Goal: Task Accomplishment & Management: Manage account settings

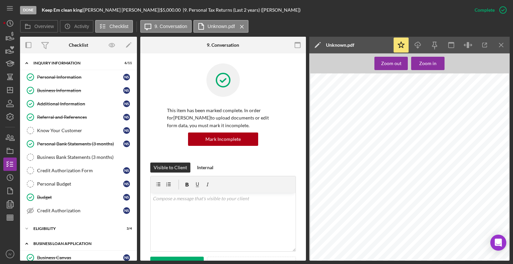
scroll to position [200, 0]
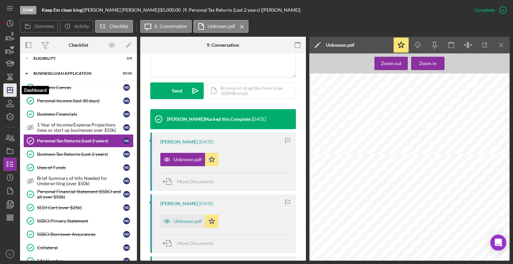
click at [9, 90] on line "button" at bounding box center [9, 90] width 5 height 0
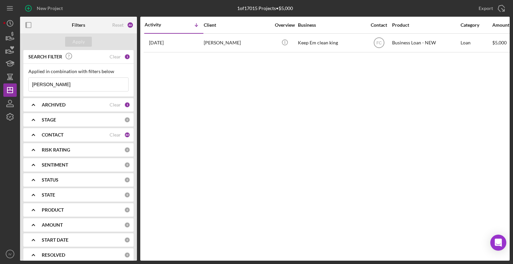
drag, startPoint x: 54, startPoint y: 84, endPoint x: 23, endPoint y: 84, distance: 31.4
click at [23, 84] on div "SEARCH FILTER Clear 1 Applied in combination with filters below [PERSON_NAME] I…" at bounding box center [78, 155] width 117 height 211
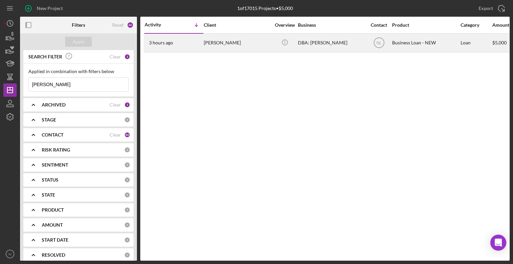
type input "[PERSON_NAME]"
click at [227, 40] on div "[PERSON_NAME]" at bounding box center [237, 43] width 67 height 18
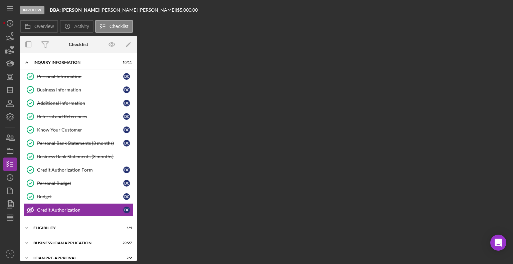
scroll to position [36, 0]
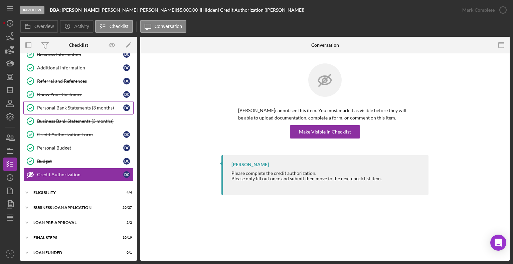
click at [80, 110] on div "Personal Bank Statements (3 months)" at bounding box center [80, 107] width 86 height 5
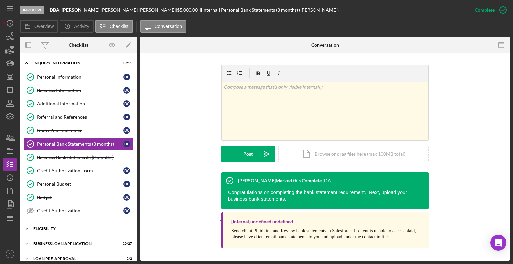
click at [35, 223] on div "Icon/Expander ELIGIBILITY 4 / 4" at bounding box center [78, 228] width 117 height 13
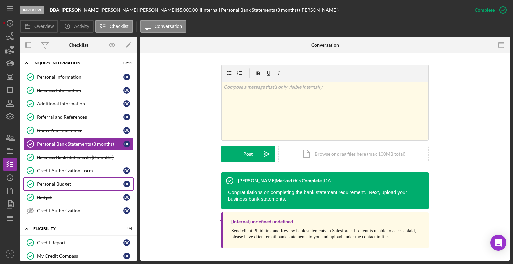
scroll to position [93, 0]
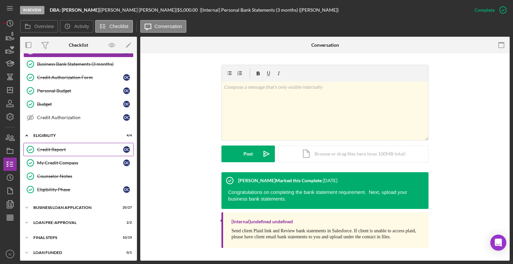
click at [51, 147] on div "Credit Report" at bounding box center [80, 149] width 86 height 5
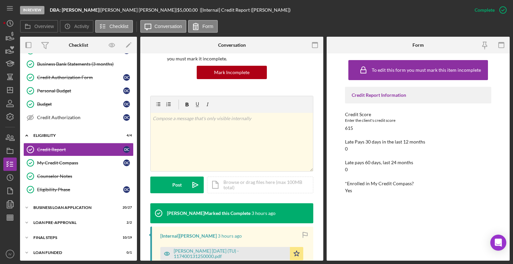
scroll to position [100, 0]
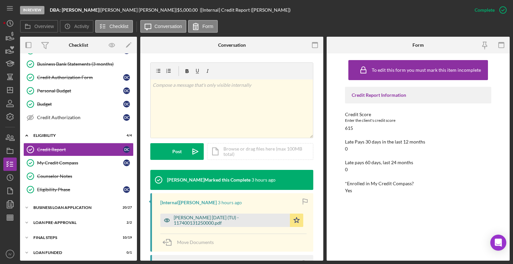
click at [205, 222] on div "[PERSON_NAME] [DATE] (TU) - 117400131250000.pdf" at bounding box center [230, 220] width 113 height 11
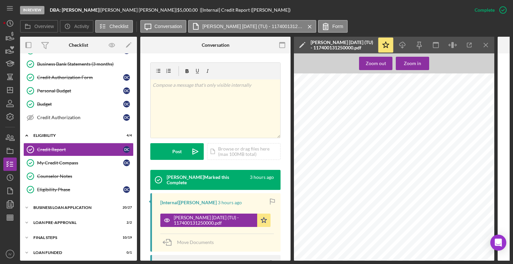
scroll to position [301, 0]
click at [65, 161] on div "My Credit Compass" at bounding box center [80, 162] width 86 height 5
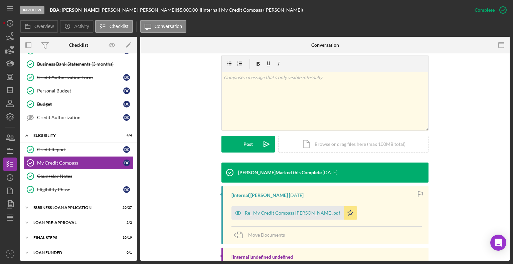
scroll to position [134, 0]
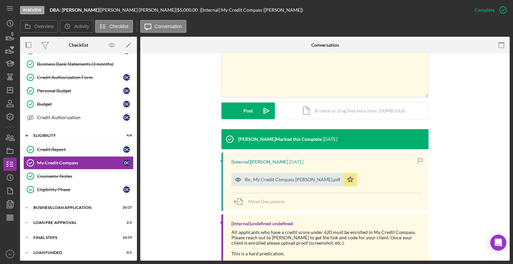
click at [298, 177] on div "Re_ My Credit Compass [PERSON_NAME].pdf" at bounding box center [293, 179] width 96 height 5
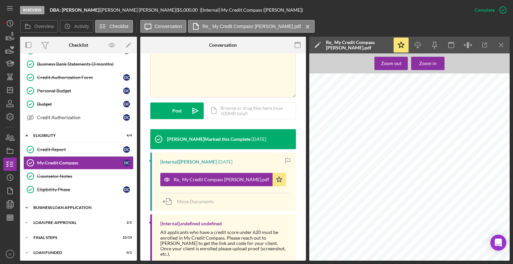
click at [51, 206] on div "BUSINESS LOAN APPLICATION" at bounding box center [80, 208] width 95 height 4
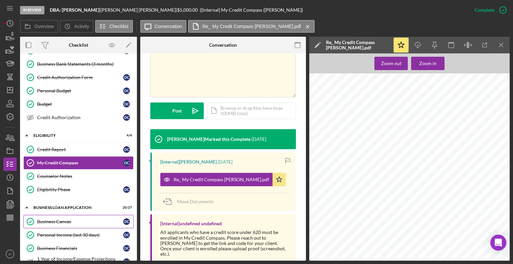
click at [53, 219] on div "Business Canvas" at bounding box center [80, 221] width 86 height 5
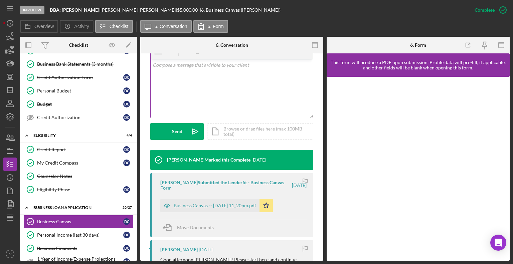
scroll to position [167, 0]
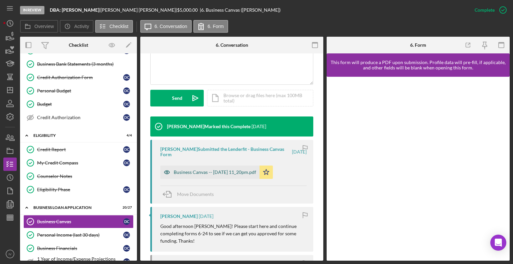
click at [182, 173] on div "Business Canvas -- [DATE] 11_20pm.pdf" at bounding box center [215, 172] width 83 height 5
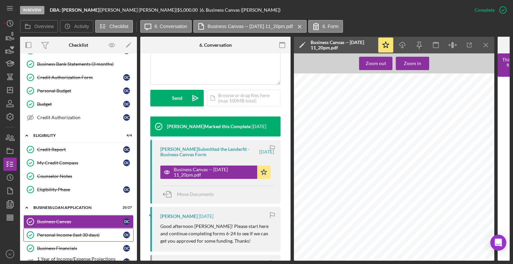
click at [46, 233] on div "Personal Income (last 30 days)" at bounding box center [80, 235] width 86 height 5
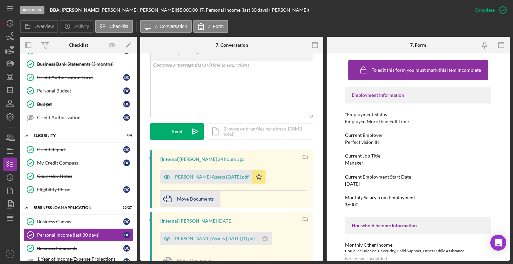
scroll to position [167, 0]
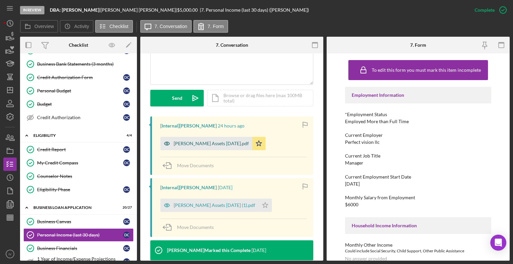
click at [192, 144] on div "[PERSON_NAME] Assets [DATE].pdf" at bounding box center [211, 143] width 75 height 5
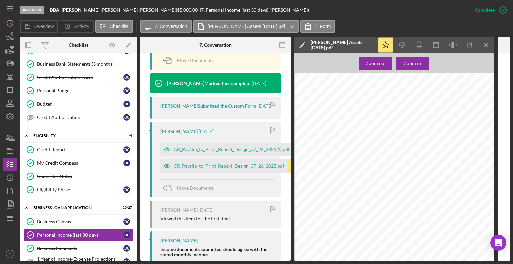
scroll to position [160, 0]
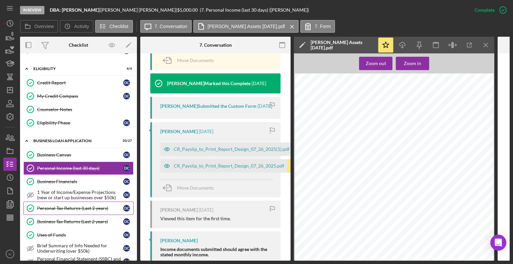
click at [67, 206] on div "Personal Tax Returns (Last 2 years)" at bounding box center [80, 208] width 86 height 5
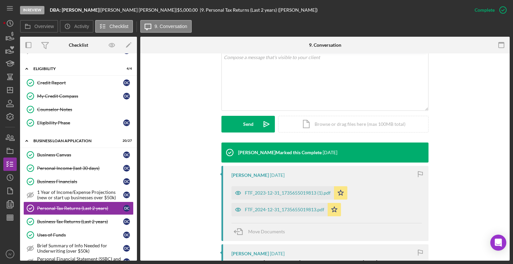
scroll to position [167, 0]
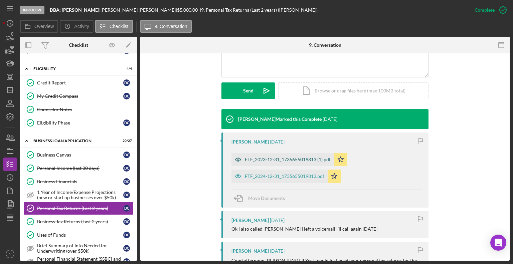
click at [276, 158] on div "FTF_2023-12-31_1735655019813 (1).pdf" at bounding box center [288, 159] width 86 height 5
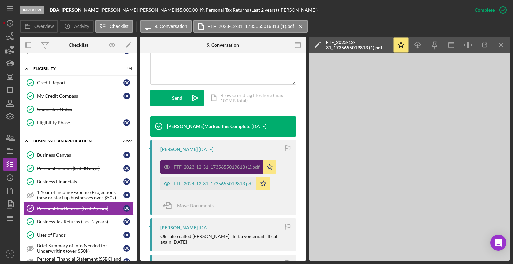
scroll to position [174, 0]
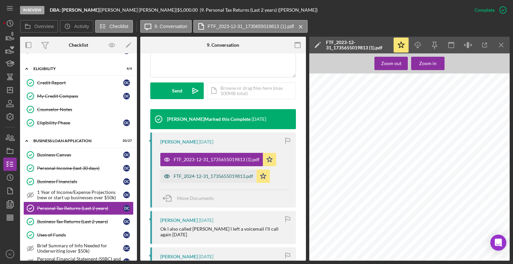
click at [232, 179] on div "FTF_2024-12-31_1735655019813.pdf" at bounding box center [214, 176] width 80 height 5
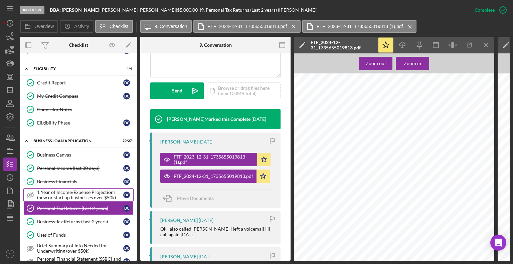
click at [56, 233] on div "Uses of Funds" at bounding box center [80, 235] width 86 height 5
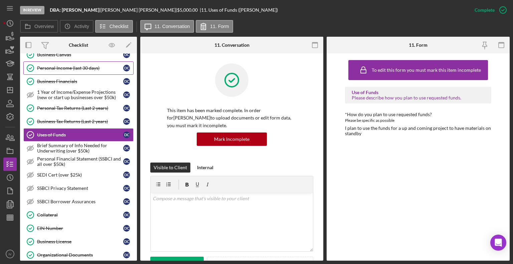
scroll to position [294, 0]
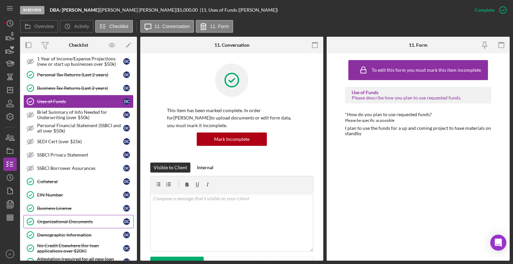
click at [59, 219] on div "Organizational Documents" at bounding box center [80, 221] width 86 height 5
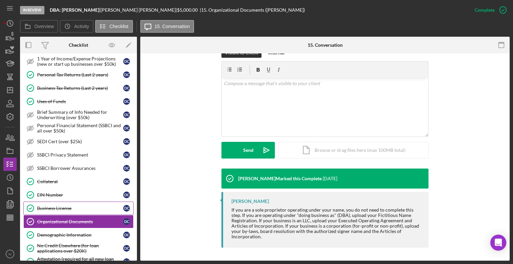
scroll to position [394, 0]
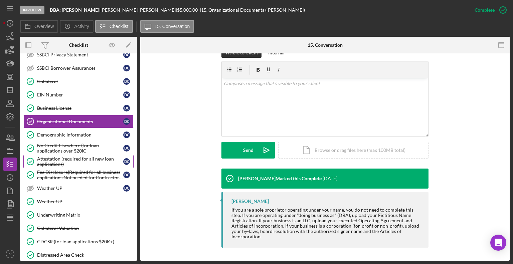
click at [62, 159] on div "Attestation (required for all new loan applications)" at bounding box center [80, 161] width 86 height 11
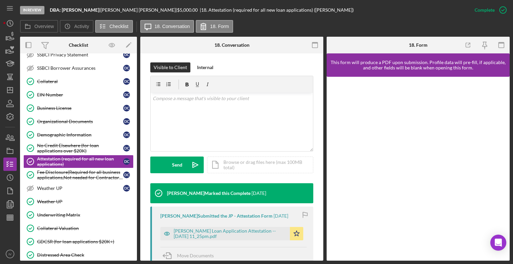
scroll to position [167, 0]
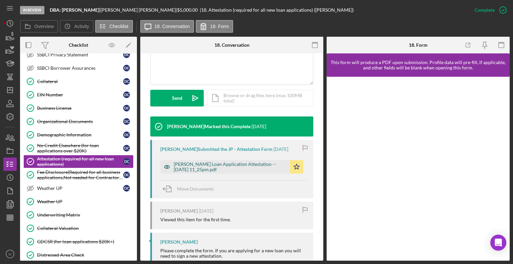
click at [212, 171] on div "[PERSON_NAME] Loan Application Attestation -- [DATE] 11_25pm.pdf" at bounding box center [230, 167] width 113 height 11
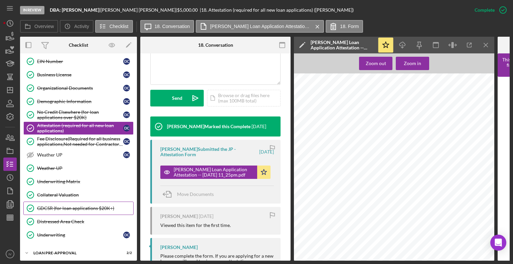
scroll to position [456, 0]
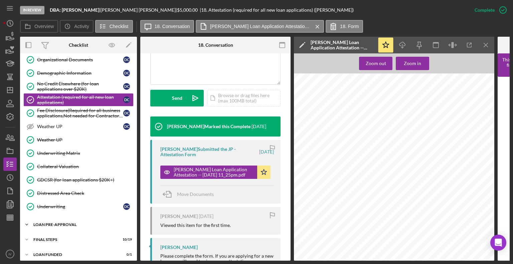
click at [47, 218] on div "Icon/Expander LOAN PRE-APPROVAL 2 / 2" at bounding box center [78, 224] width 117 height 13
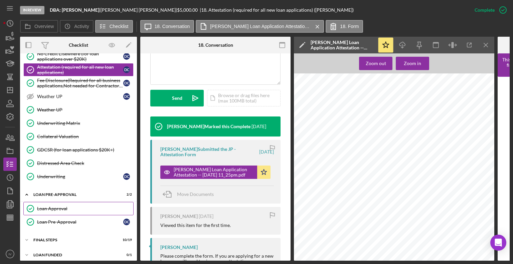
click at [55, 206] on div "Loan Approval" at bounding box center [85, 208] width 96 height 5
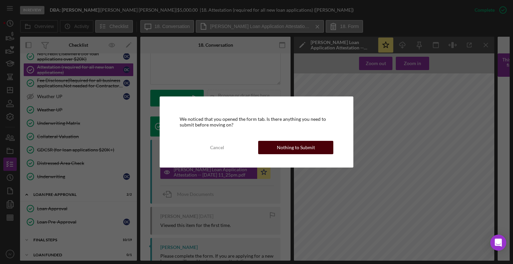
click at [280, 145] on div "Nothing to Submit" at bounding box center [296, 147] width 38 height 13
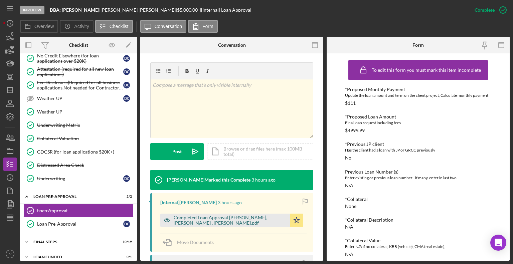
scroll to position [167, 0]
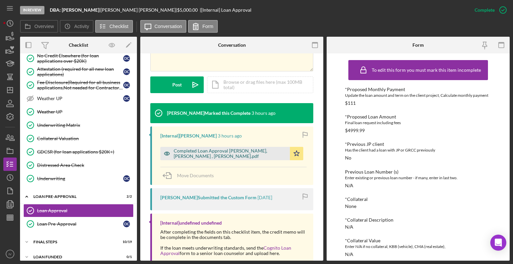
click at [208, 152] on div "Completed Loan Approval [PERSON_NAME], [PERSON_NAME] , [PERSON_NAME].pdf" at bounding box center [230, 153] width 113 height 11
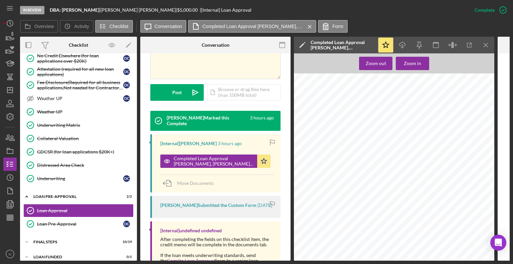
scroll to position [735, 0]
click at [10, 199] on icon "button" at bounding box center [10, 204] width 17 height 17
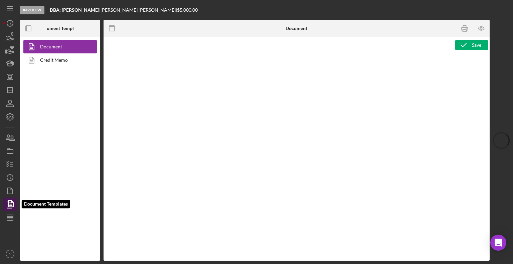
type textarea "Copy and paste, or create, your document template here."
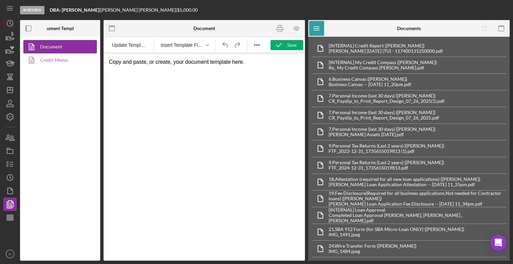
click at [60, 59] on link "Credit Memo" at bounding box center [58, 59] width 70 height 13
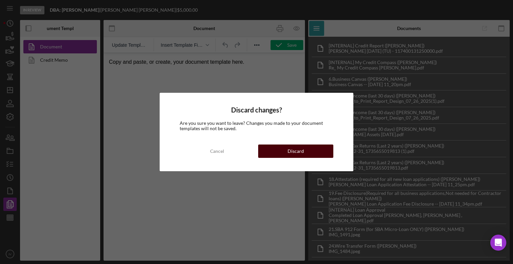
click at [275, 146] on button "Discard" at bounding box center [295, 151] width 75 height 13
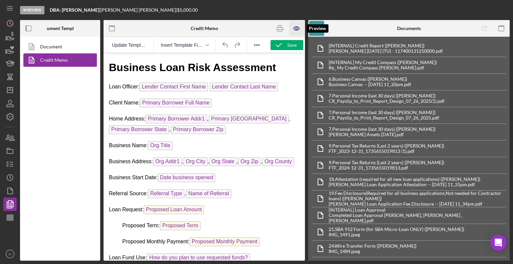
click at [294, 26] on icon "button" at bounding box center [296, 28] width 15 height 15
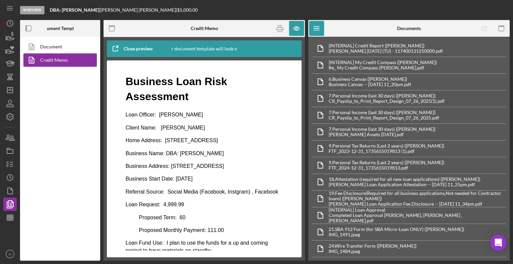
scroll to position [67, 0]
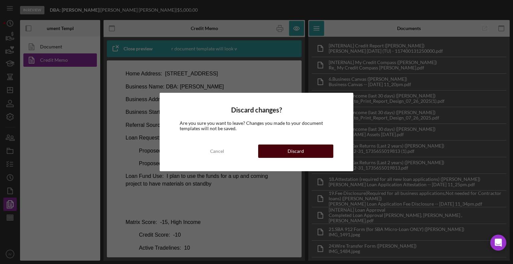
click at [265, 152] on button "Discard" at bounding box center [295, 151] width 75 height 13
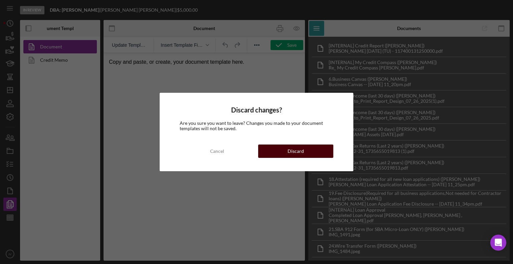
click at [273, 152] on button "Discard" at bounding box center [295, 151] width 75 height 13
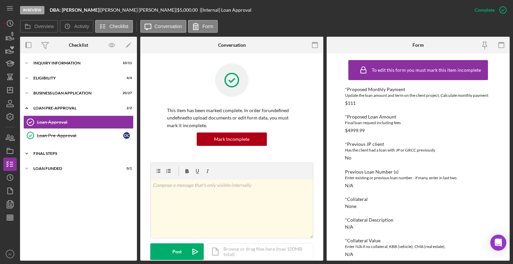
click at [40, 155] on div "FINAL STEPS" at bounding box center [80, 154] width 95 height 4
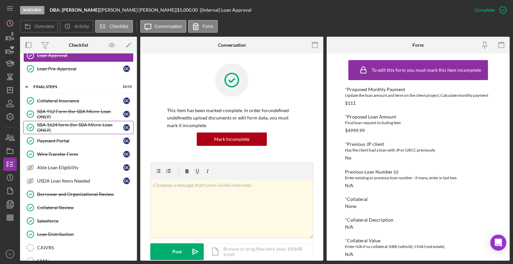
scroll to position [100, 0]
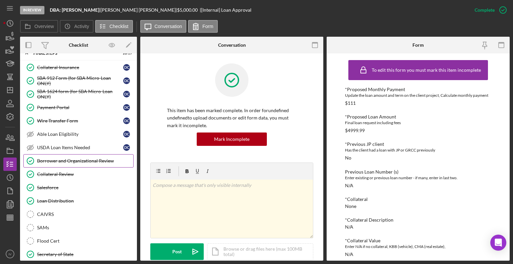
click at [69, 160] on div "Borrower and Organizational Review" at bounding box center [85, 160] width 96 height 5
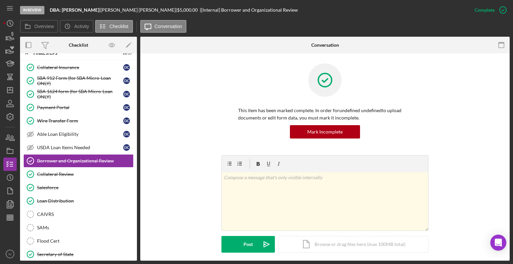
scroll to position [162, 0]
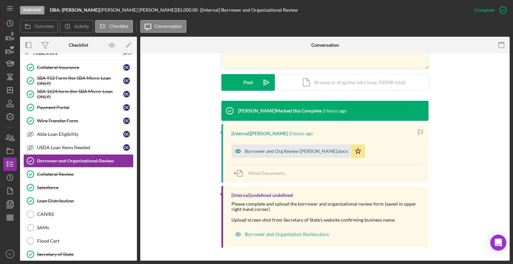
click at [275, 150] on div "Borrower and Org Review [PERSON_NAME].docx" at bounding box center [296, 151] width 103 height 5
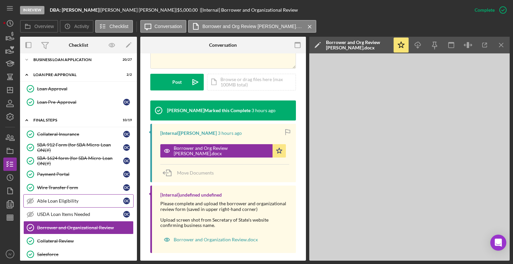
scroll to position [0, 0]
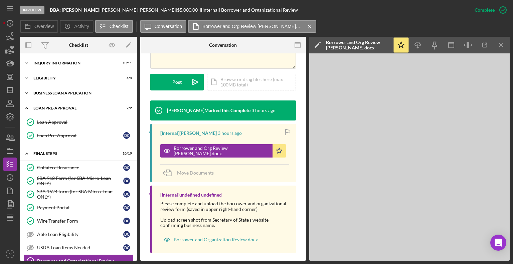
click at [41, 90] on div "Icon/Expander BUSINESS LOAN APPLICATION 20 / 27" at bounding box center [78, 93] width 117 height 13
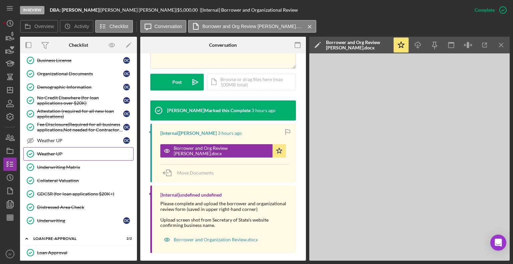
scroll to position [200, 0]
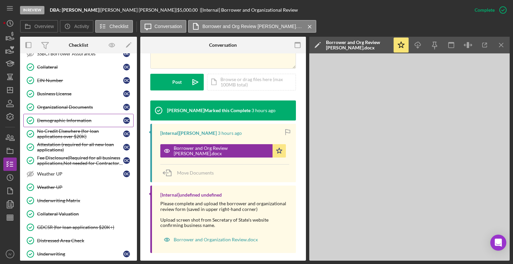
click at [72, 118] on div "Demographic Information" at bounding box center [80, 120] width 86 height 5
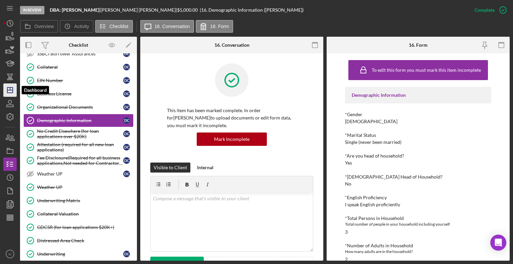
click at [9, 89] on icon "Icon/Dashboard" at bounding box center [10, 90] width 17 height 17
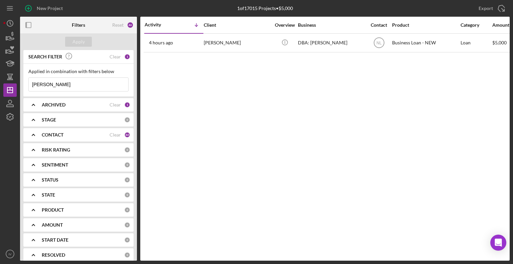
drag, startPoint x: 61, startPoint y: 82, endPoint x: 25, endPoint y: 82, distance: 35.7
click at [25, 82] on div "Applied in combination with filters below [PERSON_NAME] Icon/Menu Close" at bounding box center [78, 80] width 110 height 33
paste input "[PERSON_NAME]"
type input "[PERSON_NAME]"
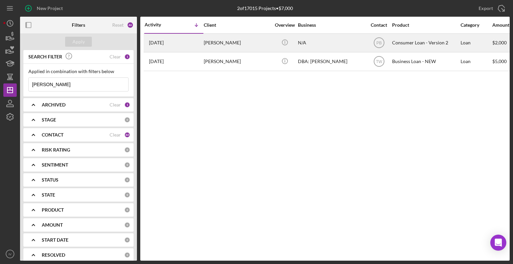
click at [234, 43] on div "[PERSON_NAME]" at bounding box center [237, 43] width 67 height 18
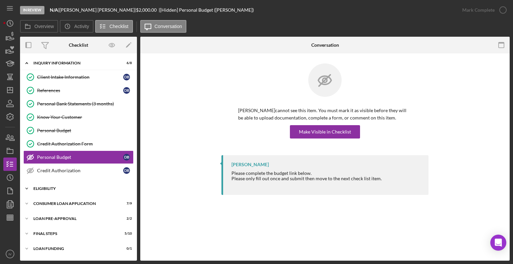
click at [47, 188] on div "Eligibility" at bounding box center [80, 189] width 95 height 4
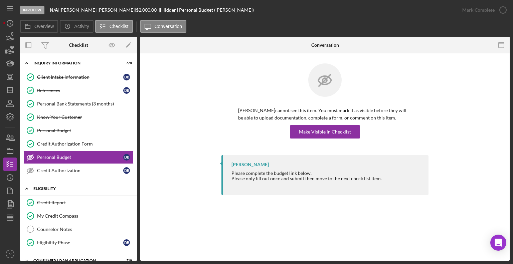
scroll to position [53, 0]
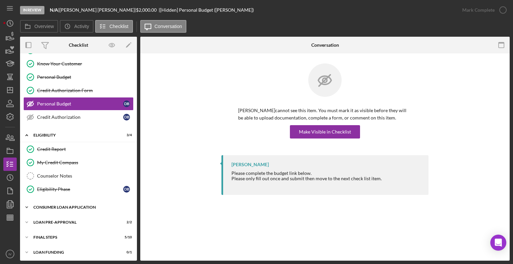
click at [63, 207] on div "Consumer Loan Application" at bounding box center [80, 207] width 95 height 4
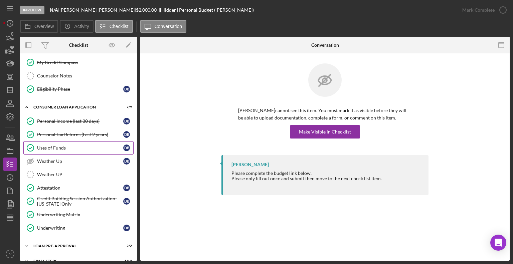
scroll to position [176, 0]
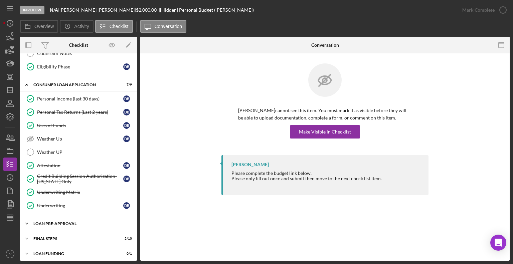
click at [51, 218] on div "Icon/Expander Loan Pre-Approval 2 / 2" at bounding box center [78, 223] width 117 height 13
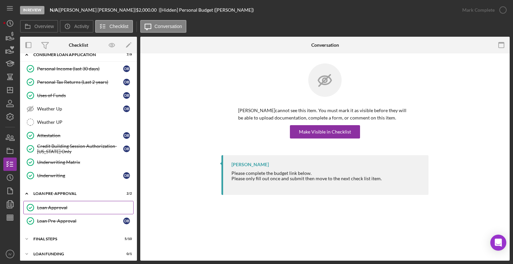
click at [52, 205] on div "Loan Approval" at bounding box center [85, 207] width 96 height 5
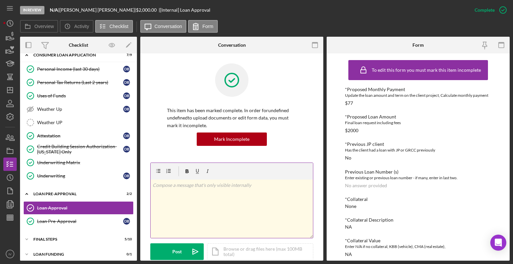
scroll to position [167, 0]
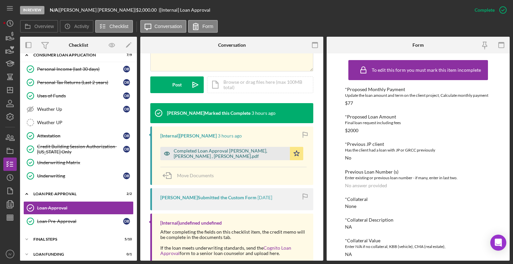
click at [191, 152] on div "Completed Loan Approval [PERSON_NAME], [PERSON_NAME] , [PERSON_NAME].pdf" at bounding box center [230, 153] width 113 height 11
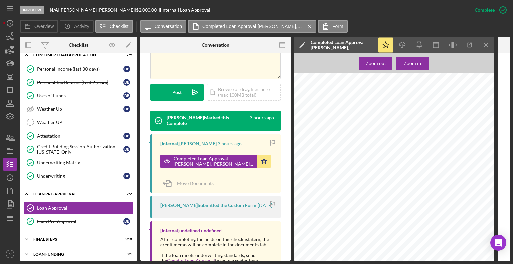
scroll to position [635, 0]
click at [12, 205] on icon "button" at bounding box center [10, 204] width 17 height 17
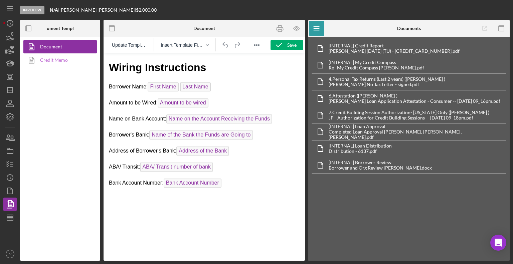
click at [49, 57] on link "Credit Memo" at bounding box center [58, 59] width 70 height 13
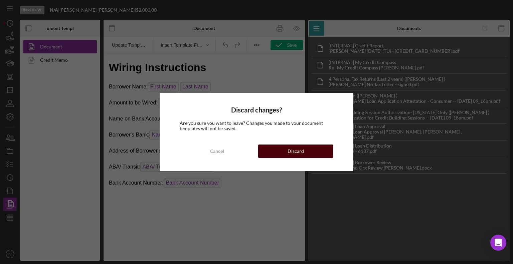
click at [283, 148] on button "Discard" at bounding box center [295, 151] width 75 height 13
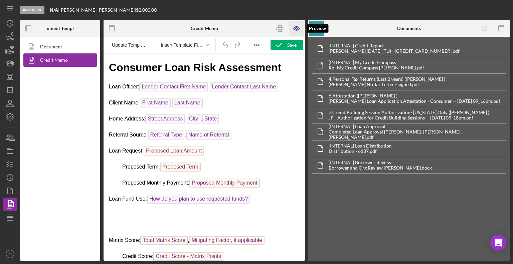
click at [298, 31] on icon "button" at bounding box center [296, 28] width 15 height 15
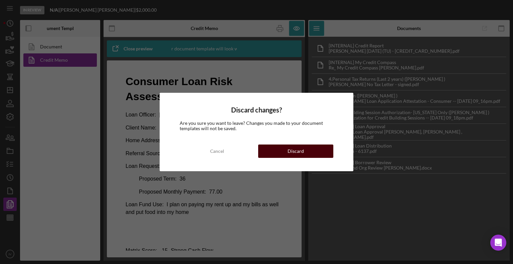
click at [314, 157] on button "Discard" at bounding box center [295, 151] width 75 height 13
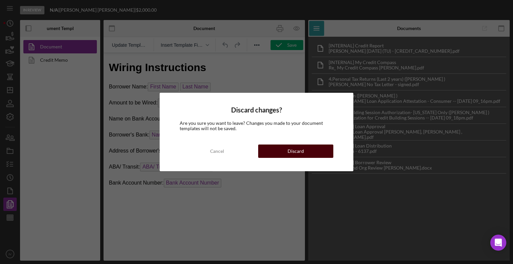
click at [287, 152] on button "Discard" at bounding box center [295, 151] width 75 height 13
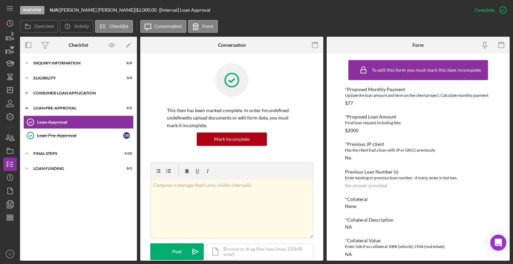
click at [56, 93] on div "Consumer Loan Application" at bounding box center [80, 93] width 95 height 4
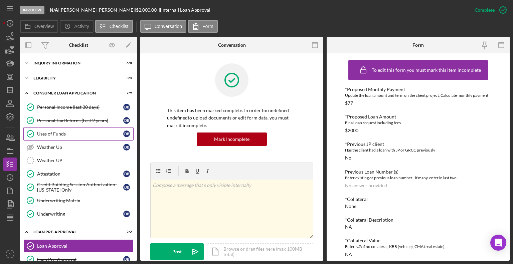
click at [48, 131] on div "Uses of Funds" at bounding box center [80, 133] width 86 height 5
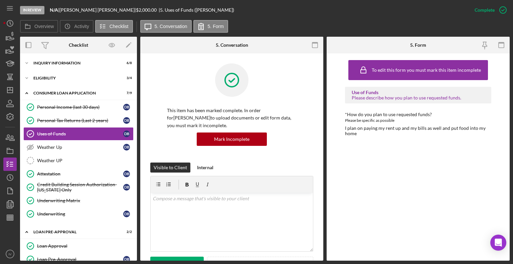
scroll to position [33, 0]
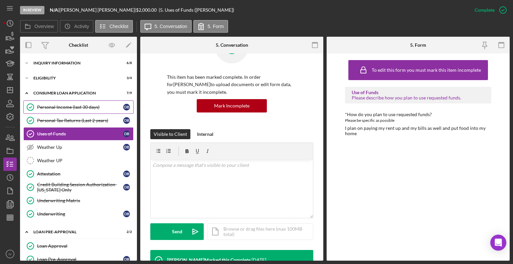
click at [58, 103] on link "Personal Income (last 30 days) Personal Income (last 30 days) D B" at bounding box center [78, 107] width 110 height 13
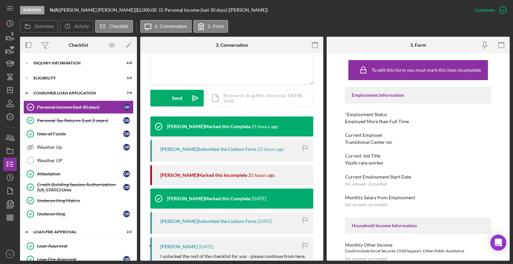
scroll to position [200, 0]
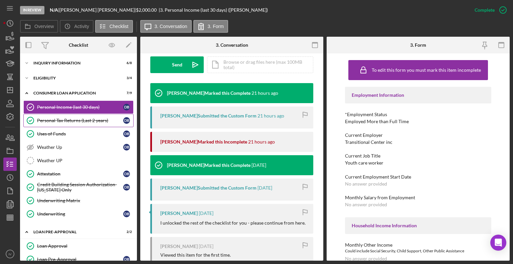
click at [94, 121] on div "Personal Tax Returns (Last 2 years)" at bounding box center [80, 120] width 86 height 5
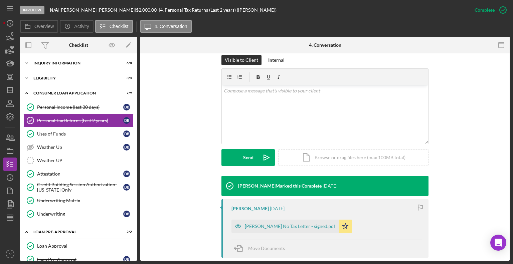
scroll to position [134, 0]
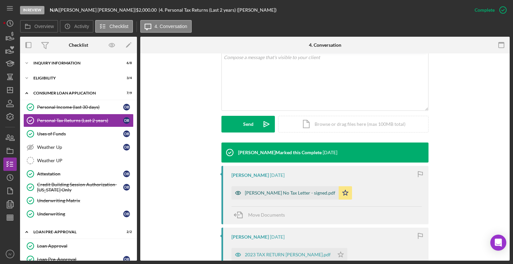
click at [292, 190] on div "[PERSON_NAME] No Tax Letter - signed.pdf" at bounding box center [290, 192] width 91 height 5
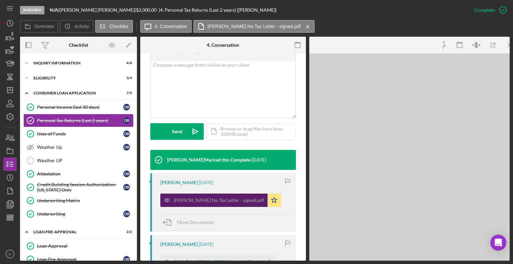
scroll to position [141, 0]
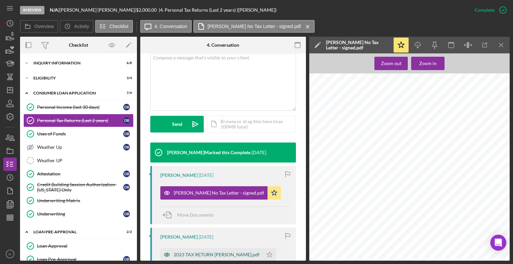
click at [207, 252] on div "2023 TAX RETURN [PERSON_NAME].pdf" at bounding box center [217, 254] width 86 height 5
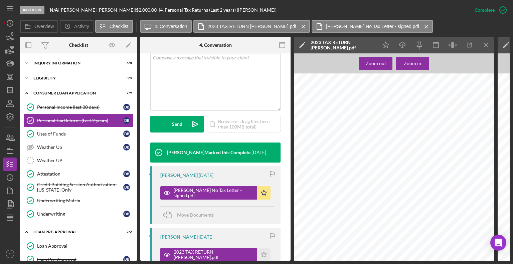
scroll to position [434, 0]
click at [79, 110] on div "Personal Income (last 30 days)" at bounding box center [80, 107] width 86 height 5
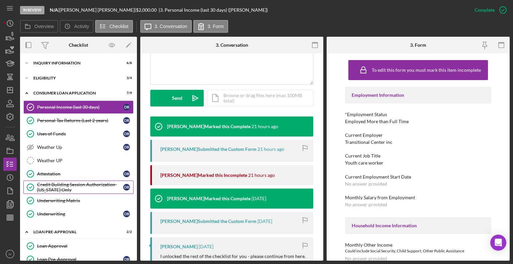
scroll to position [40, 0]
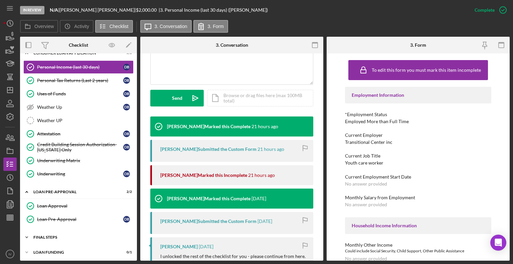
click at [54, 238] on div "Icon/Expander FINAL STEPS 5 / 10" at bounding box center [78, 237] width 117 height 13
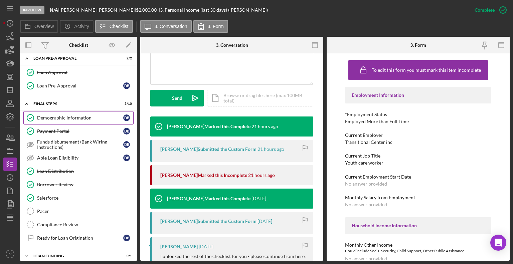
click at [66, 111] on link "Demographic Information Demographic Information D B" at bounding box center [78, 117] width 110 height 13
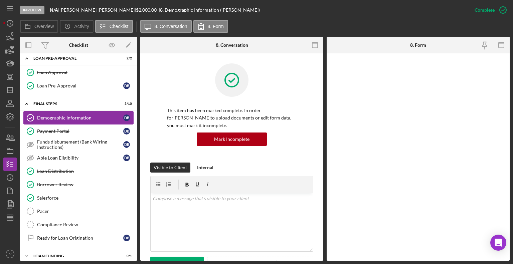
click at [65, 115] on div "Demographic Information" at bounding box center [80, 117] width 86 height 5
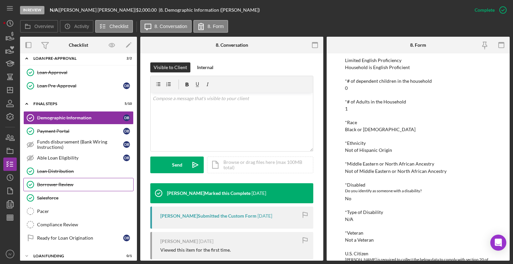
scroll to position [176, 0]
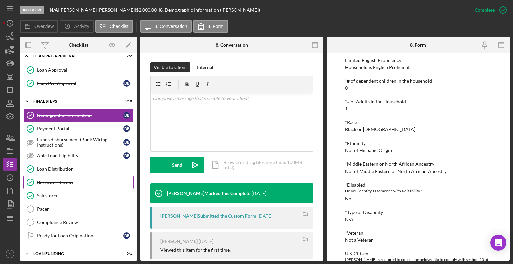
click at [63, 180] on div "Borrower Review" at bounding box center [85, 182] width 96 height 5
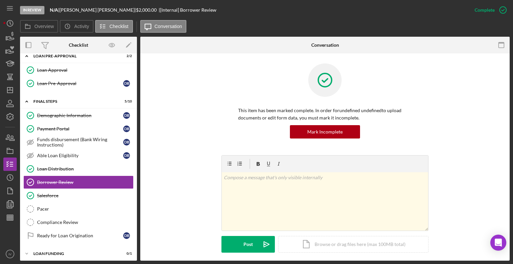
scroll to position [146, 0]
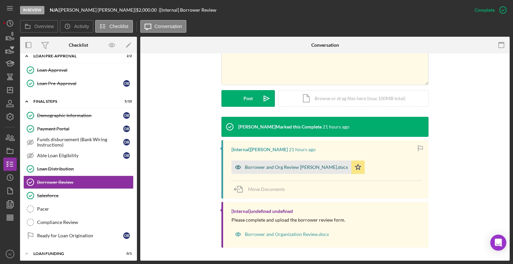
click at [278, 164] on div "Borrower and Org Review [PERSON_NAME].docx" at bounding box center [292, 167] width 120 height 13
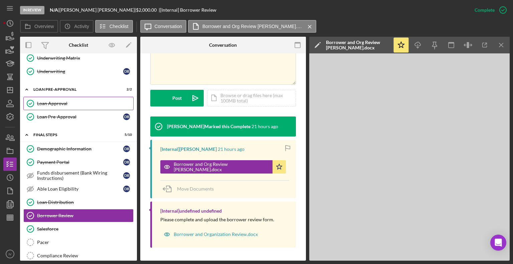
scroll to position [109, 0]
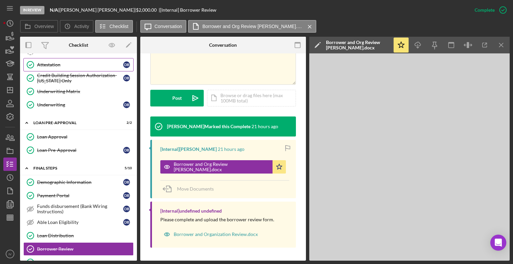
click at [52, 65] on div "Attestation" at bounding box center [80, 64] width 86 height 5
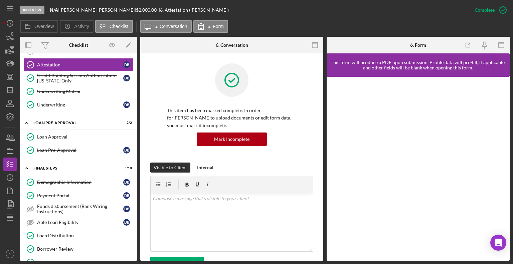
scroll to position [192, 0]
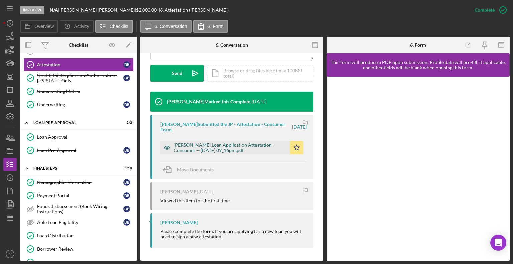
click at [198, 148] on div "[PERSON_NAME] Loan Application Attestation - Consumer -- [DATE] 09_16pm.pdf" at bounding box center [230, 147] width 113 height 11
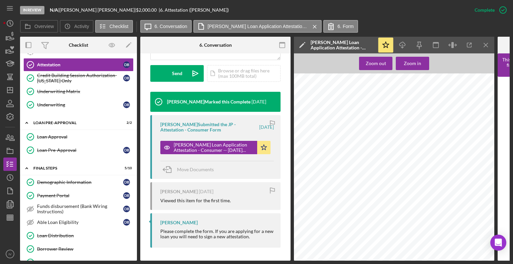
scroll to position [0, 0]
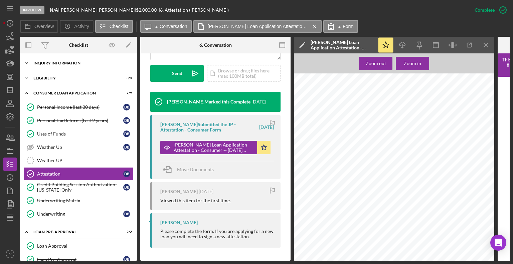
click at [64, 60] on div "Icon/Expander Inquiry Information 6 / 8" at bounding box center [78, 62] width 117 height 13
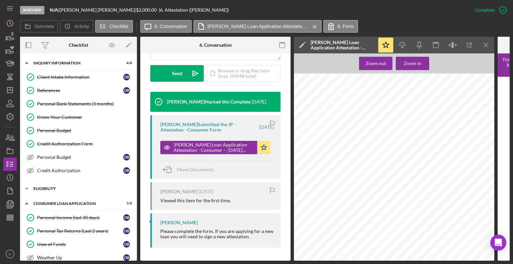
click at [43, 189] on div "Eligibility" at bounding box center [80, 189] width 95 height 4
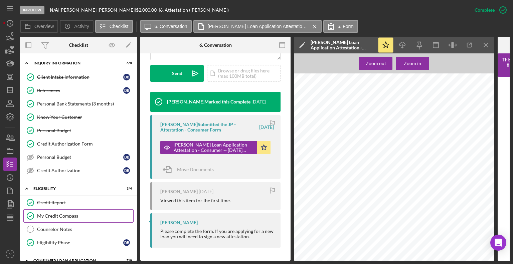
click at [49, 215] on div "My Credit Compass" at bounding box center [85, 215] width 96 height 5
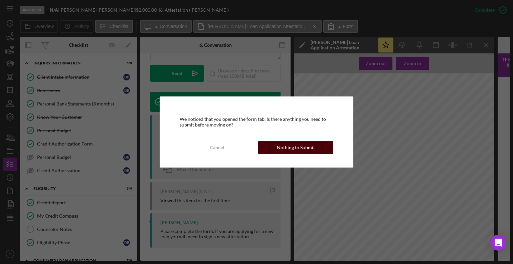
click at [296, 149] on div "Nothing to Submit" at bounding box center [296, 147] width 38 height 13
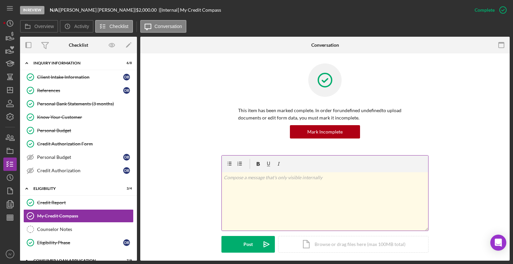
scroll to position [134, 0]
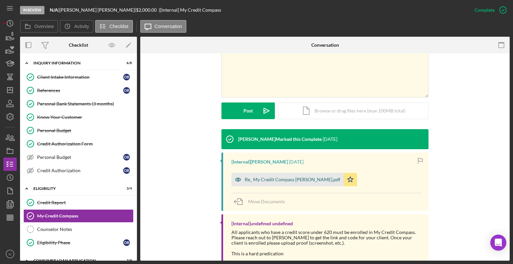
click at [301, 180] on div "Re_ My Credit Compass [PERSON_NAME].pdf" at bounding box center [293, 179] width 96 height 5
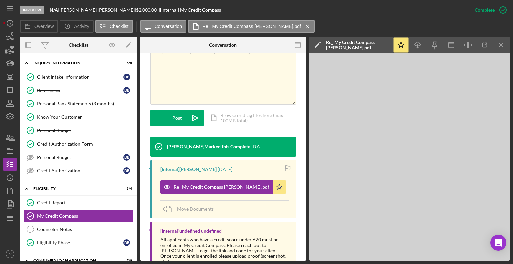
scroll to position [141, 0]
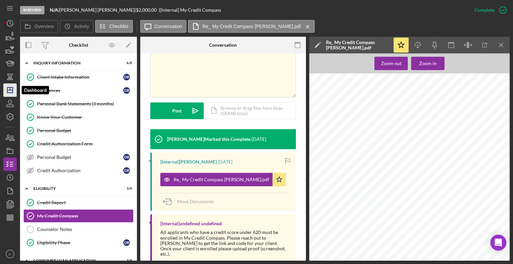
click at [9, 90] on line "button" at bounding box center [9, 90] width 5 height 0
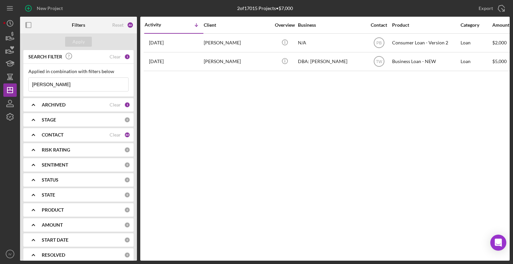
drag, startPoint x: 88, startPoint y: 88, endPoint x: 33, endPoint y: 86, distance: 54.5
click at [33, 86] on input "[PERSON_NAME]" at bounding box center [79, 84] width 100 height 13
type input "[PERSON_NAME]"
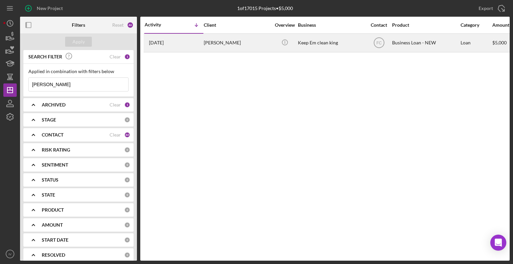
click at [220, 48] on div "[PERSON_NAME]" at bounding box center [237, 43] width 67 height 18
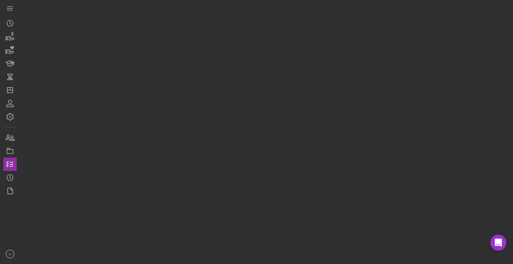
click at [220, 41] on div at bounding box center [265, 130] width 490 height 261
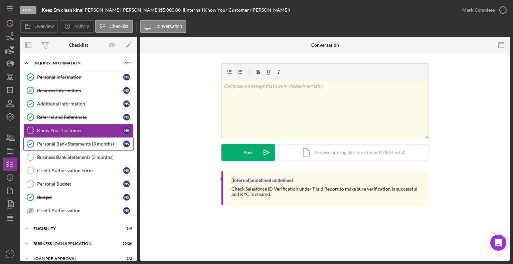
scroll to position [36, 0]
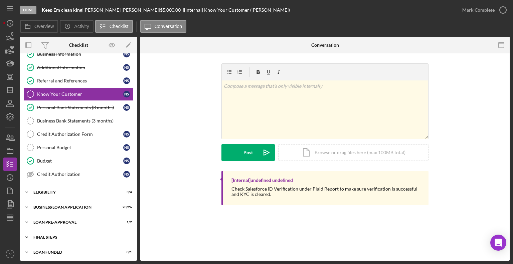
click at [60, 236] on div "FINAL STEPS" at bounding box center [80, 238] width 95 height 4
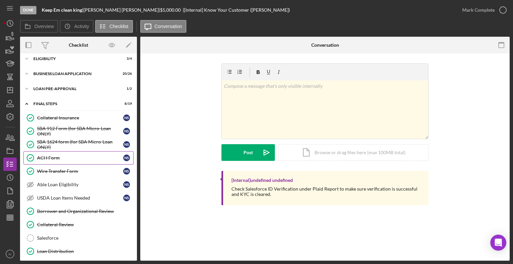
scroll to position [203, 0]
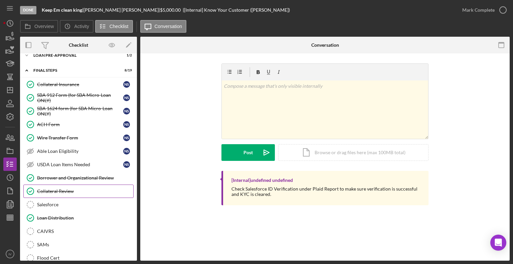
click at [71, 189] on div "Collateral Review" at bounding box center [85, 191] width 96 height 5
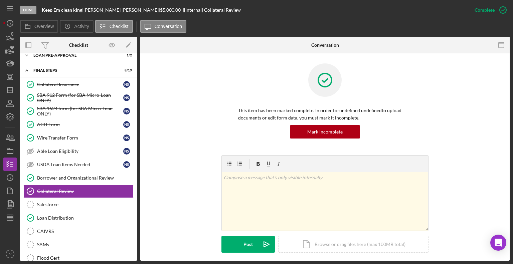
scroll to position [84, 0]
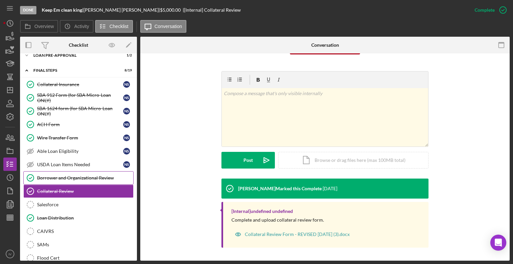
click at [81, 175] on div "Borrower and Organizational Review" at bounding box center [85, 177] width 96 height 5
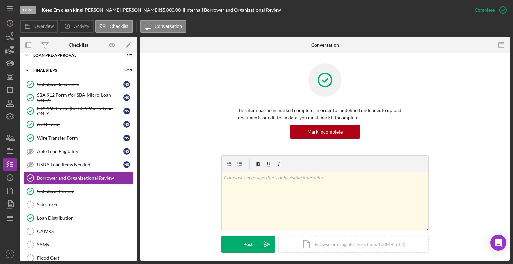
scroll to position [162, 0]
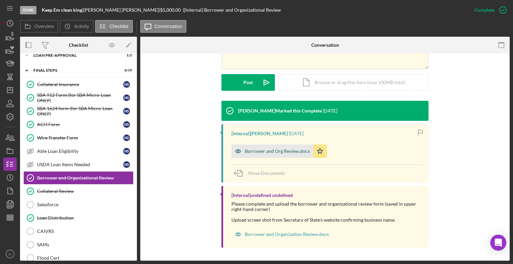
click at [259, 152] on div "Borrower and Org Review.docx" at bounding box center [277, 151] width 65 height 5
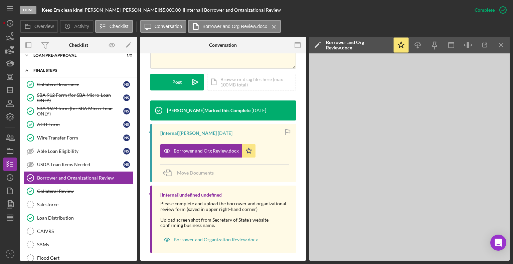
scroll to position [137, 0]
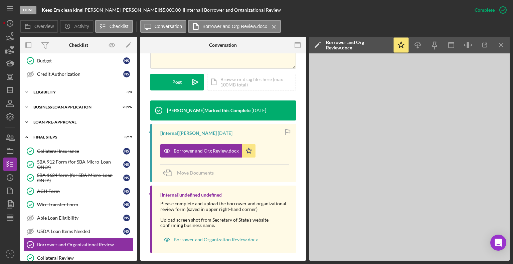
click at [52, 123] on div "Icon/Expander LOAN PRE-APPROVAL 1 / 2" at bounding box center [78, 122] width 117 height 13
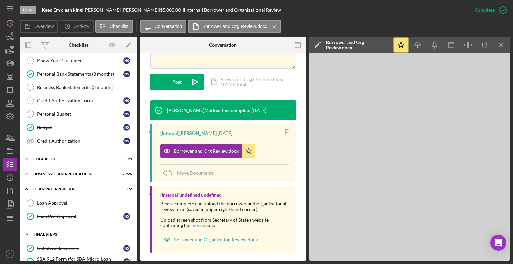
scroll to position [36, 0]
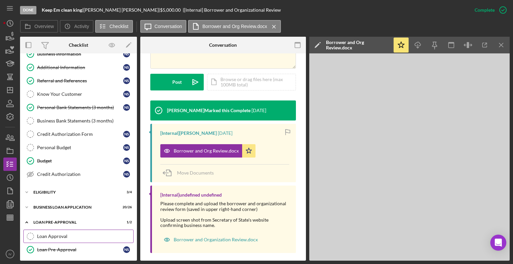
click at [54, 236] on div "Loan Approval" at bounding box center [85, 236] width 96 height 5
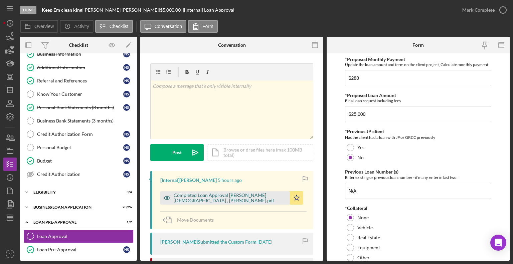
click at [210, 197] on div "Completed Loan Approval [PERSON_NAME][DEMOGRAPHIC_DATA] , [PERSON_NAME].pdf" at bounding box center [230, 198] width 113 height 11
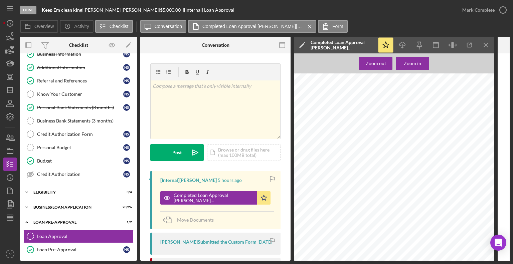
scroll to position [613, 0]
click at [8, 204] on polygon "button" at bounding box center [10, 204] width 5 height 6
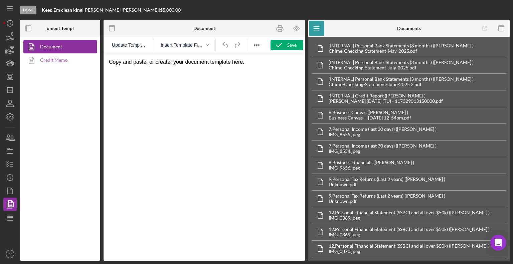
click at [55, 63] on link "Credit Memo" at bounding box center [58, 59] width 70 height 13
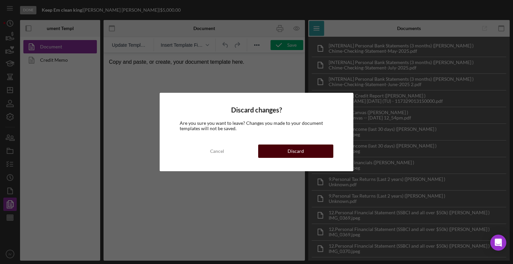
click at [286, 151] on button "Discard" at bounding box center [295, 151] width 75 height 13
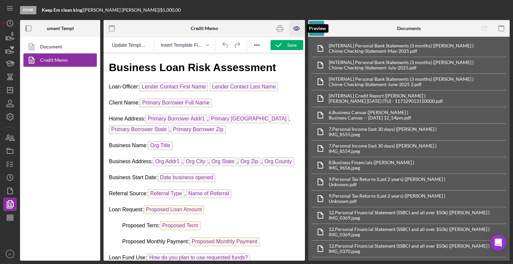
click at [295, 27] on icon "button" at bounding box center [297, 29] width 6 height 4
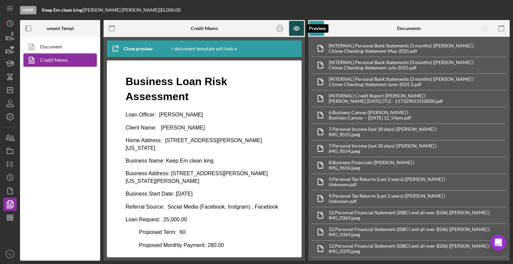
click at [296, 27] on icon "button" at bounding box center [297, 29] width 6 height 4
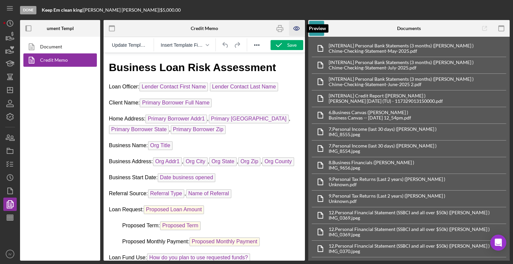
click at [300, 27] on icon "button" at bounding box center [296, 28] width 15 height 15
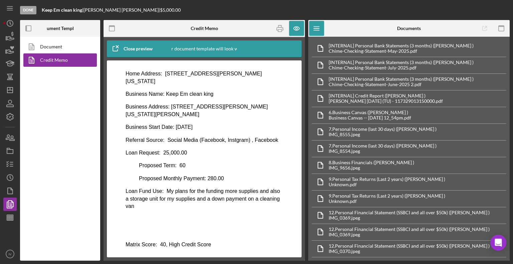
scroll to position [100, 0]
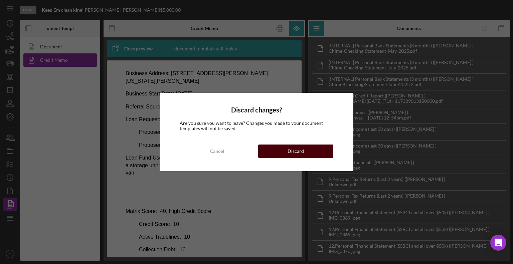
click at [289, 147] on div "Discard" at bounding box center [296, 151] width 16 height 13
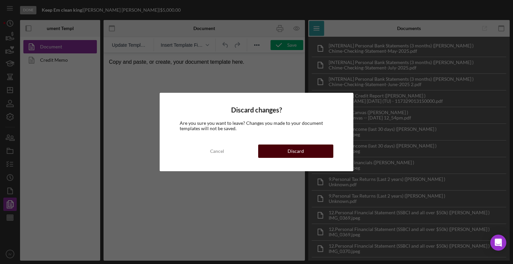
click at [293, 153] on div "Discard" at bounding box center [296, 151] width 16 height 13
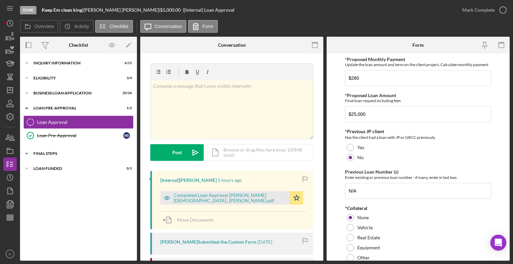
click at [51, 156] on div "Icon/Expander FINAL STEPS 8 / 19" at bounding box center [78, 153] width 117 height 13
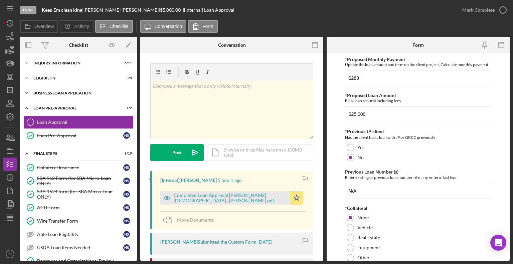
click at [36, 92] on div "BUSINESS LOAN APPLICATION" at bounding box center [80, 93] width 95 height 4
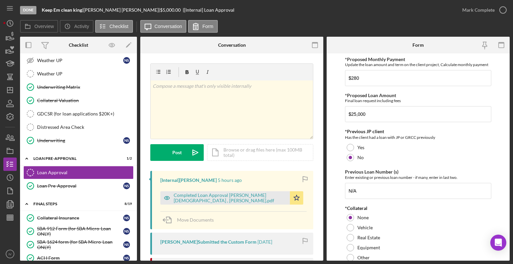
scroll to position [200, 0]
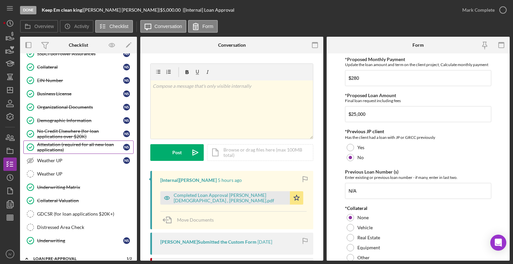
click at [61, 145] on div "Attestation (required for all new loan applications)" at bounding box center [80, 147] width 86 height 11
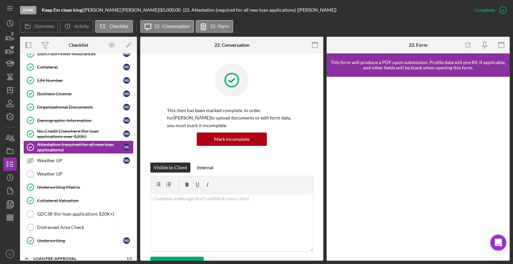
scroll to position [100, 0]
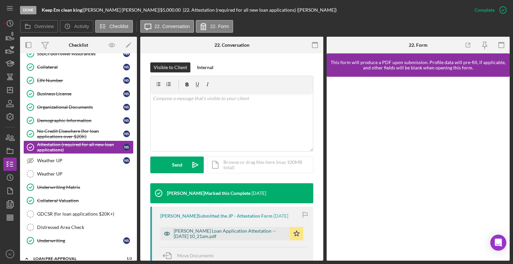
click at [189, 234] on div "[PERSON_NAME] Loan Application Attestation -- [DATE] 10_21am.pdf" at bounding box center [230, 234] width 113 height 11
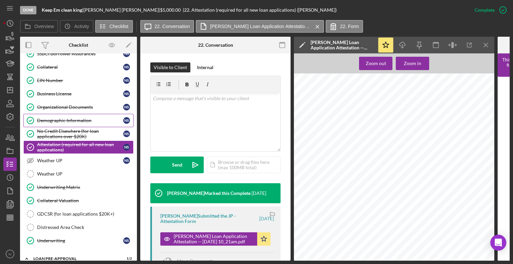
click at [92, 120] on div "Demographic Information" at bounding box center [80, 120] width 86 height 5
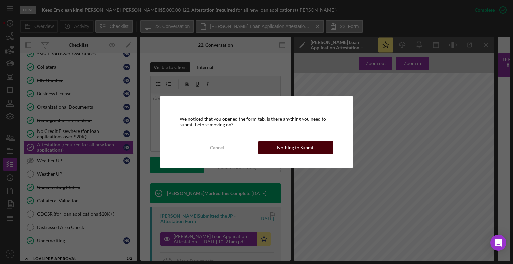
click at [284, 149] on div "Nothing to Submit" at bounding box center [296, 147] width 38 height 13
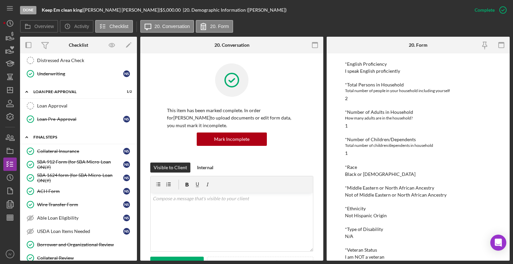
scroll to position [468, 0]
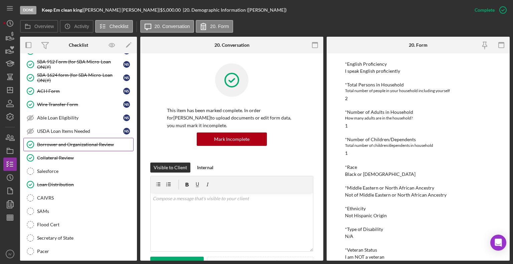
click at [84, 138] on link "Borrower and Organizational Review Borrower and Organizational Review" at bounding box center [78, 144] width 110 height 13
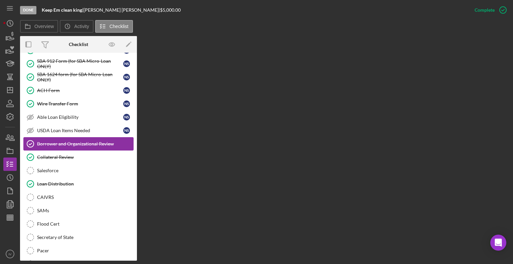
click at [88, 141] on div "Borrower and Organizational Review" at bounding box center [85, 143] width 96 height 5
click at [43, 101] on div "Wire Transfer Form" at bounding box center [80, 103] width 86 height 5
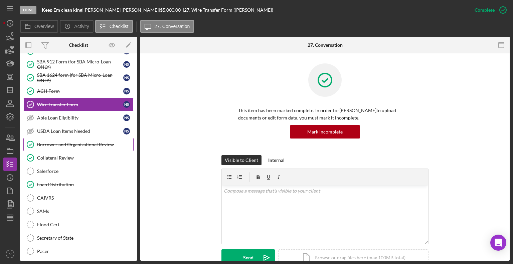
click at [59, 142] on div "Borrower and Organizational Review" at bounding box center [85, 144] width 96 height 5
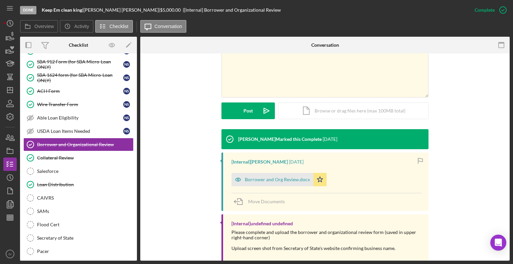
scroll to position [162, 0]
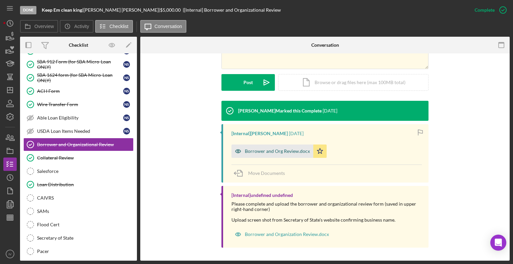
click at [291, 151] on div "Borrower and Org Review.docx" at bounding box center [277, 151] width 65 height 5
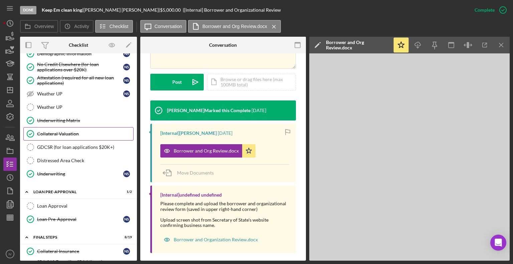
scroll to position [200, 0]
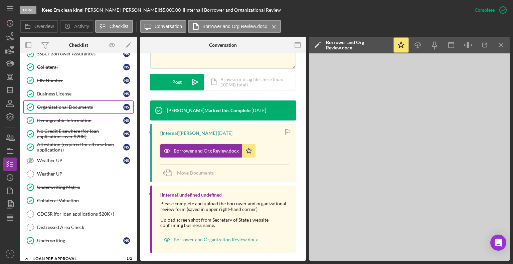
click at [78, 105] on div "Organizational Documents" at bounding box center [80, 107] width 86 height 5
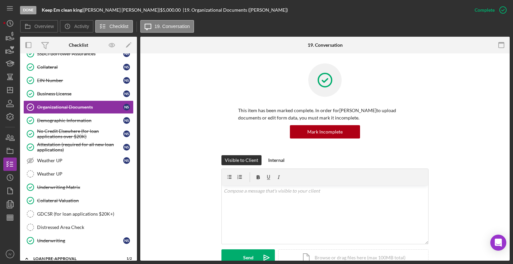
scroll to position [167, 0]
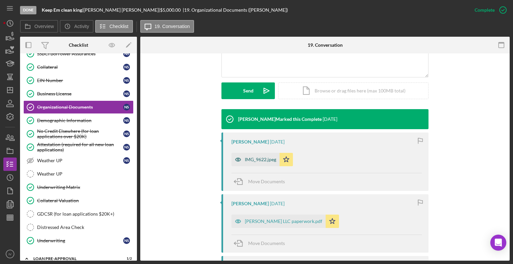
click at [257, 163] on div "IMG_9622.jpeg" at bounding box center [256, 159] width 48 height 13
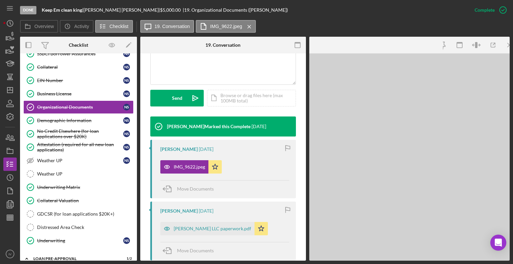
scroll to position [174, 0]
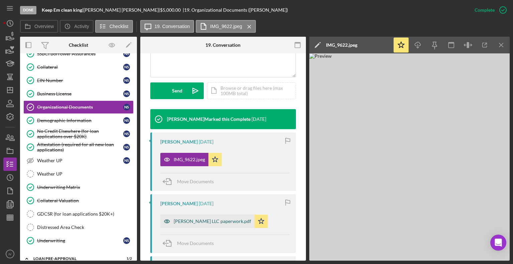
click at [201, 220] on div "[PERSON_NAME] LLC paperwork.pdf" at bounding box center [213, 221] width 78 height 5
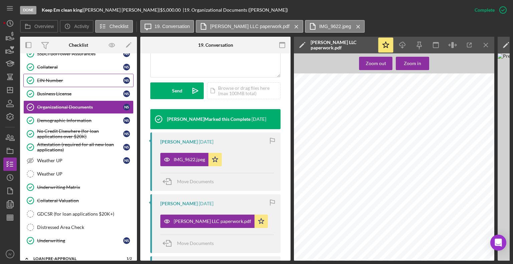
click at [48, 79] on div "EIN Number" at bounding box center [80, 80] width 86 height 5
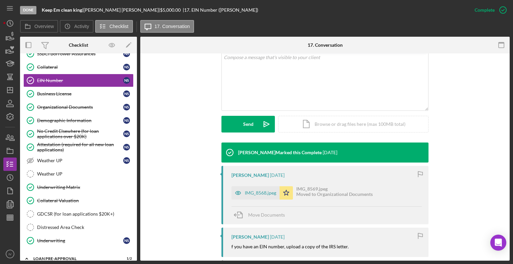
scroll to position [167, 0]
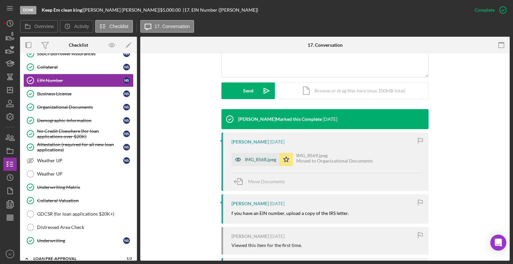
click at [261, 161] on div "IMG_8568.jpeg" at bounding box center [260, 159] width 31 height 5
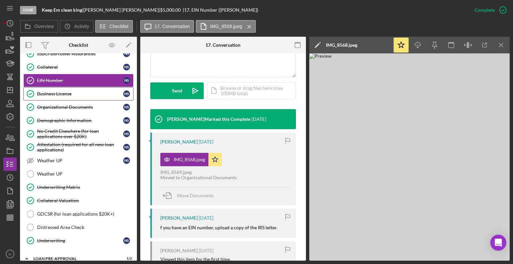
scroll to position [67, 0]
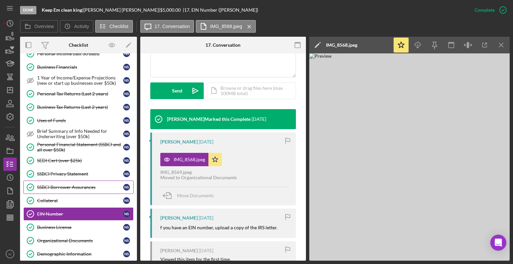
drag, startPoint x: 60, startPoint y: 184, endPoint x: 67, endPoint y: 183, distance: 7.5
click at [60, 185] on div "SSBCI Borrower Assurances" at bounding box center [80, 187] width 86 height 5
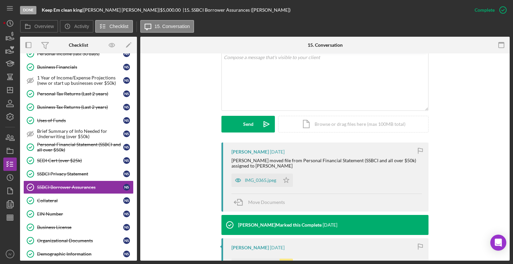
scroll to position [167, 0]
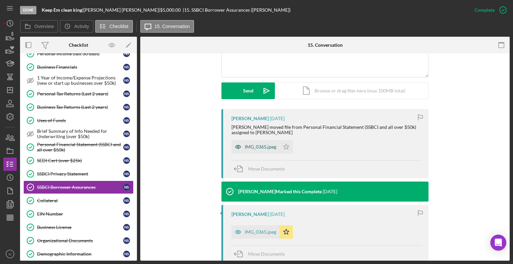
click at [268, 148] on div "IMG_0365.jpeg" at bounding box center [260, 146] width 31 height 5
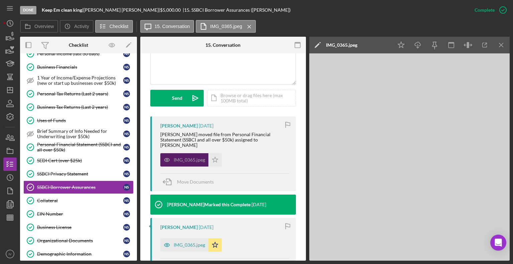
scroll to position [174, 0]
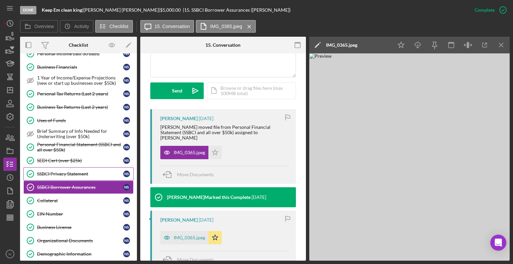
click at [51, 169] on link "SSBCI Privacy Statement SSBCI Privacy Statement N S" at bounding box center [78, 173] width 110 height 13
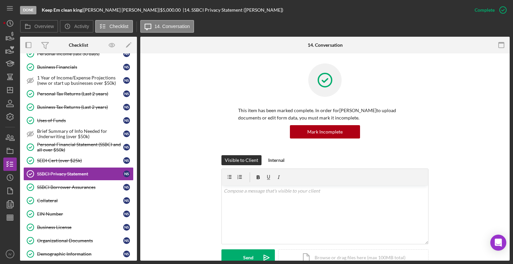
scroll to position [134, 0]
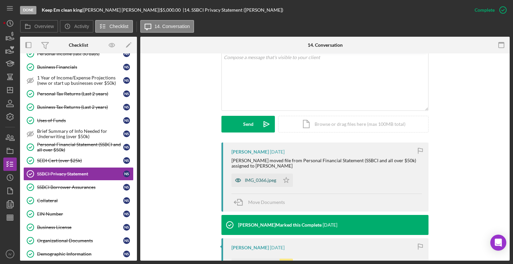
click at [256, 182] on div "IMG_0366.jpeg" at bounding box center [260, 180] width 31 height 5
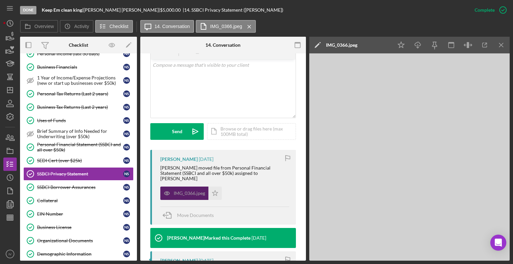
scroll to position [141, 0]
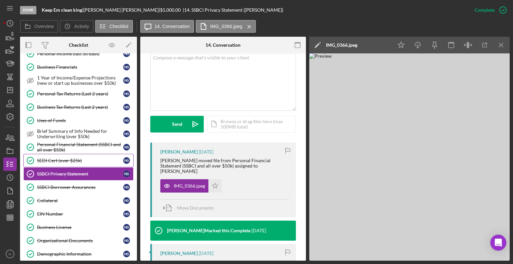
click at [50, 160] on div "SEDI Cert (over $25k)" at bounding box center [80, 160] width 86 height 5
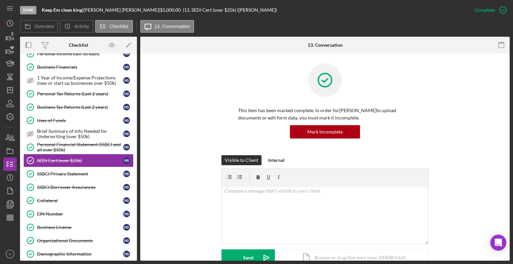
scroll to position [134, 0]
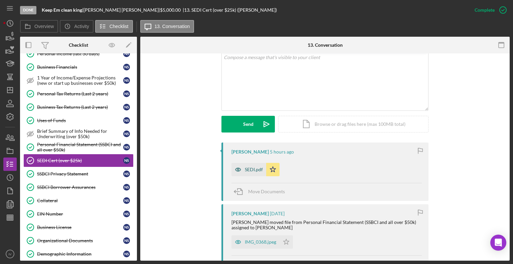
click at [255, 169] on div "SEDI.pdf" at bounding box center [254, 169] width 18 height 5
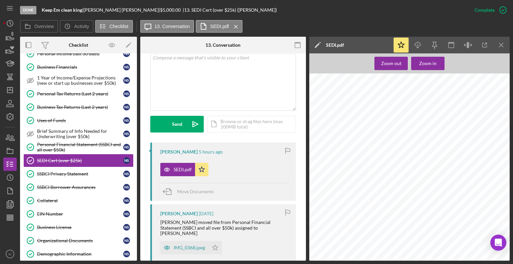
scroll to position [334, 0]
click at [71, 142] on div "Personal Financial Statement (SSBCI and all over $50k)" at bounding box center [80, 147] width 86 height 11
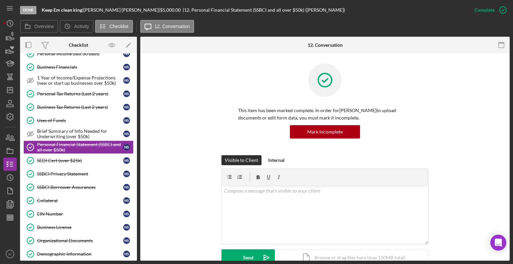
scroll to position [100, 0]
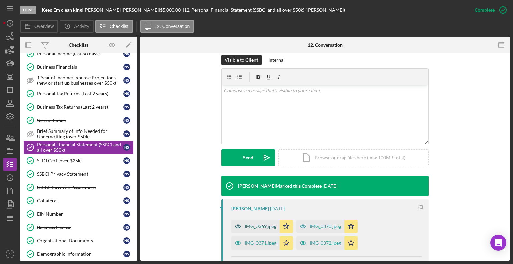
click at [252, 226] on div "IMG_0369.jpeg" at bounding box center [260, 226] width 31 height 5
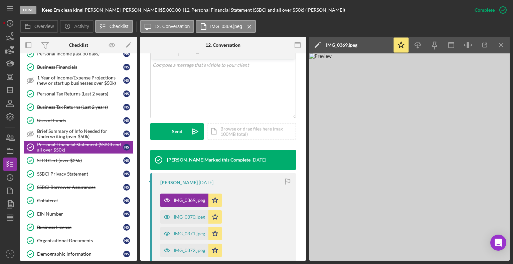
scroll to position [200, 0]
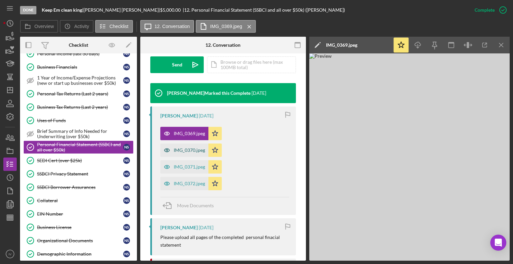
click at [187, 152] on div "IMG_0370.jpeg" at bounding box center [189, 150] width 31 height 5
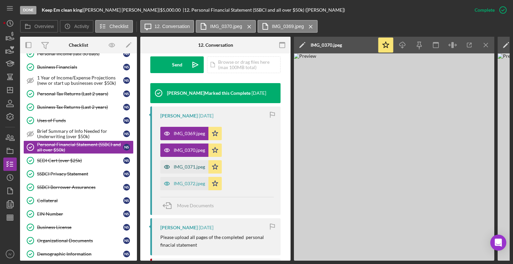
click at [181, 165] on div "IMG_0371.jpeg" at bounding box center [189, 166] width 31 height 5
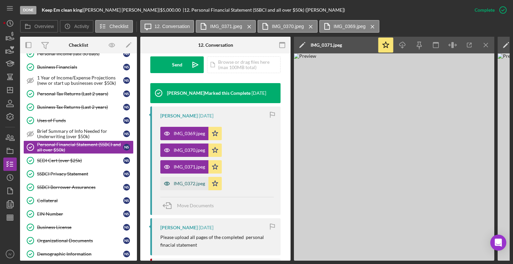
click at [178, 183] on div "IMG_0372.jpeg" at bounding box center [189, 183] width 31 height 5
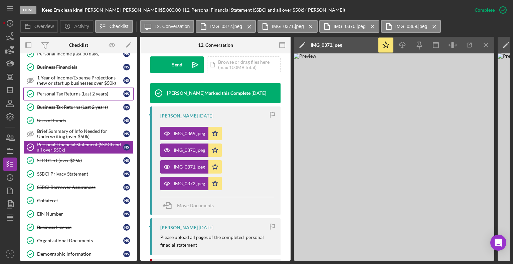
click at [61, 94] on div "Personal Tax Returns (Last 2 years)" at bounding box center [80, 93] width 86 height 5
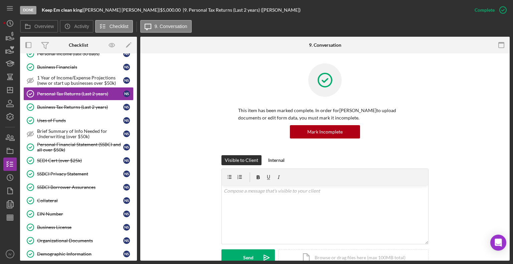
scroll to position [167, 0]
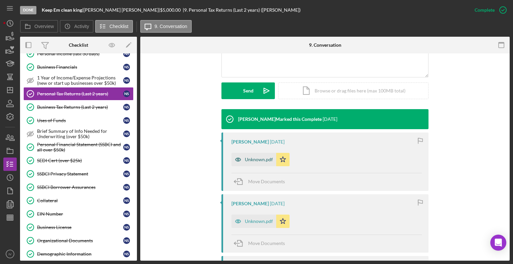
click at [262, 158] on div "Unknown.pdf" at bounding box center [259, 159] width 28 height 5
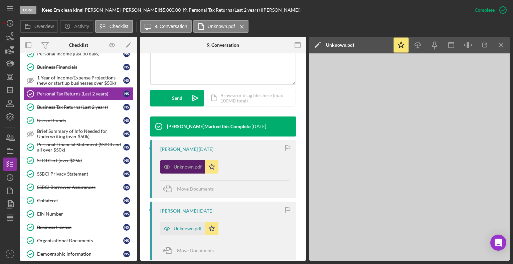
scroll to position [174, 0]
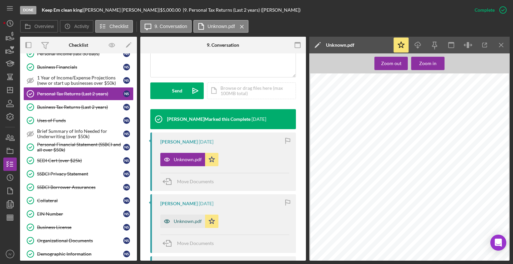
click at [185, 223] on div "Unknown.pdf" at bounding box center [188, 221] width 28 height 5
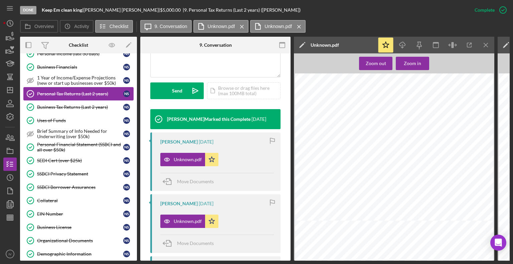
scroll to position [0, 0]
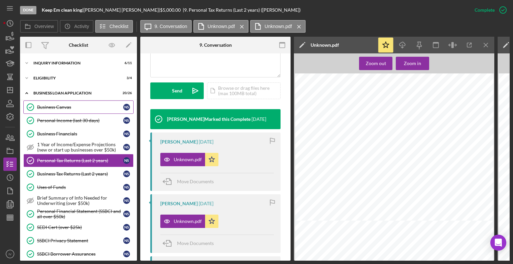
click at [48, 108] on div "Business Canvas" at bounding box center [80, 107] width 86 height 5
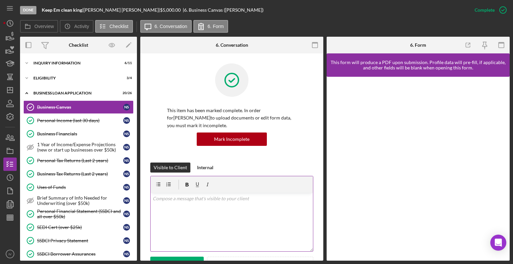
scroll to position [134, 0]
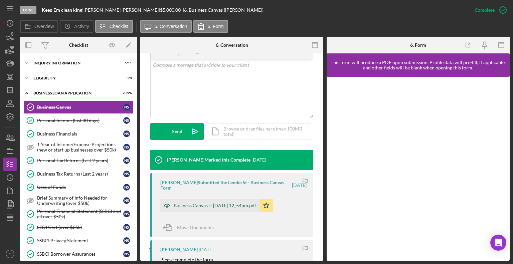
click at [211, 203] on div "Business Canvas -- [DATE] 12_54pm.pdf" at bounding box center [209, 205] width 99 height 13
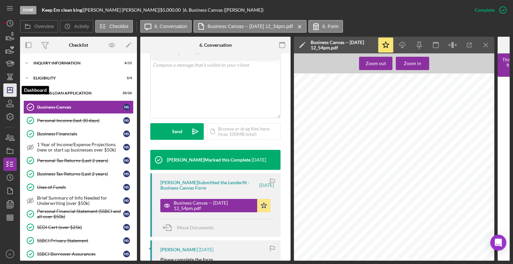
click at [8, 90] on line "button" at bounding box center [9, 90] width 5 height 0
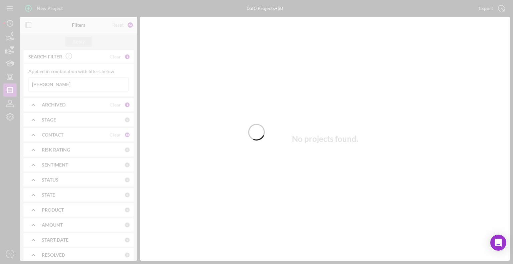
click at [58, 88] on div at bounding box center [256, 132] width 513 height 264
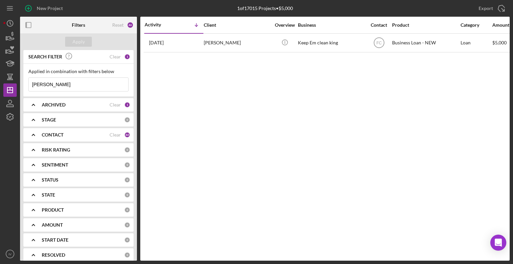
drag, startPoint x: 58, startPoint y: 87, endPoint x: 0, endPoint y: 80, distance: 58.2
click at [0, 80] on div "New Project 1 of 17015 Projects • $5,000 [PERSON_NAME] Export Icon/Export Filte…" at bounding box center [256, 132] width 513 height 264
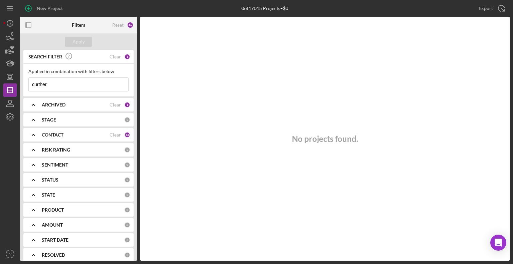
drag, startPoint x: 53, startPoint y: 86, endPoint x: 19, endPoint y: 82, distance: 34.6
click at [19, 82] on div "New Project 0 of 17015 Projects • $0 [PERSON_NAME] Export Icon/Export Filters R…" at bounding box center [256, 130] width 506 height 261
paste input "7. [PERSON_NAME],"
click at [42, 85] on input "7. [PERSON_NAME]" at bounding box center [79, 84] width 100 height 13
type input "[PERSON_NAME]"
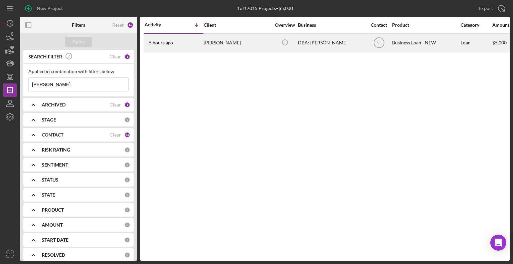
click at [232, 41] on div "[PERSON_NAME]" at bounding box center [237, 43] width 67 height 18
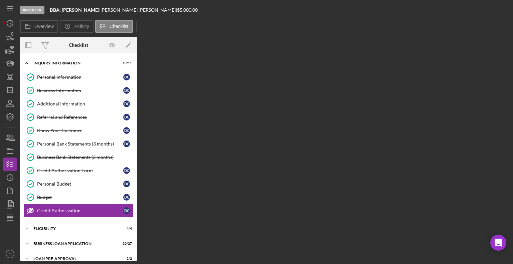
scroll to position [36, 0]
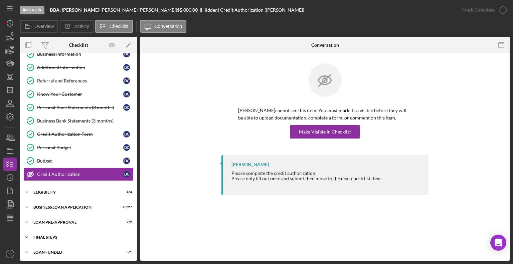
click at [42, 237] on div "FINAL STEPS" at bounding box center [80, 238] width 95 height 4
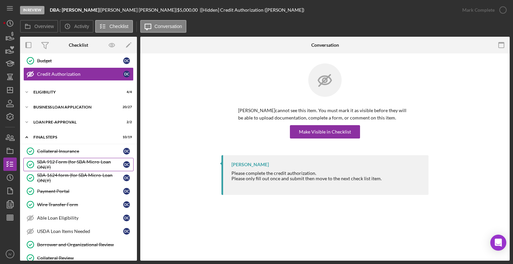
click at [57, 159] on div "SBA 912 Form (for SBA Micro-Loan ONLY)" at bounding box center [80, 164] width 86 height 11
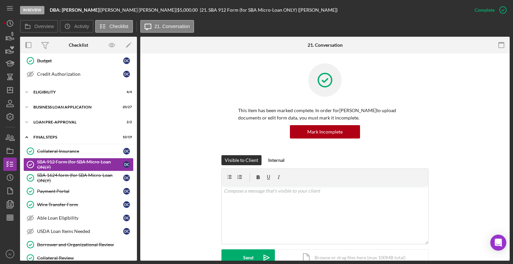
scroll to position [134, 0]
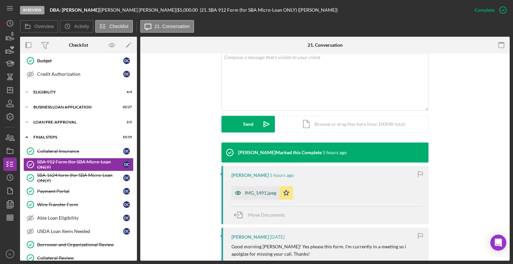
click at [245, 191] on div "IMG_1491.jpeg" at bounding box center [260, 192] width 31 height 5
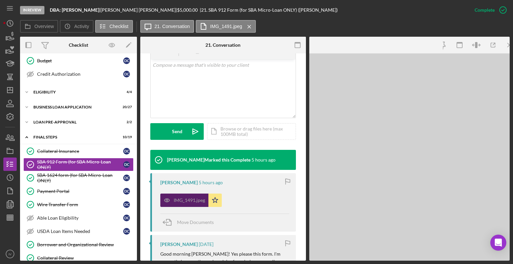
scroll to position [141, 0]
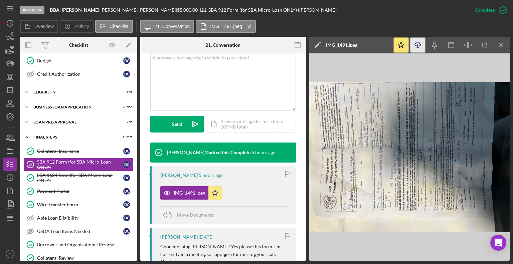
click at [421, 47] on icon "Icon/Download" at bounding box center [418, 45] width 15 height 15
click at [58, 105] on div "BUSINESS LOAN APPLICATION" at bounding box center [80, 107] width 95 height 4
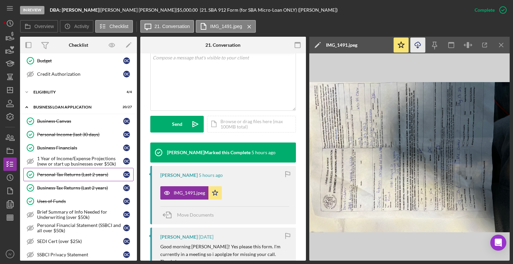
click at [71, 172] on div "Personal Tax Returns (Last 2 years)" at bounding box center [80, 174] width 86 height 5
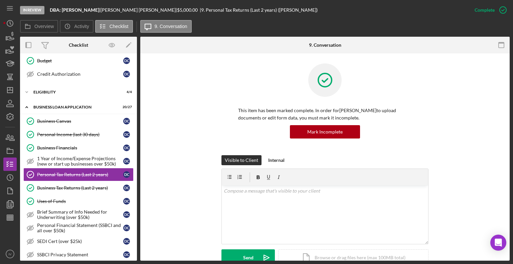
scroll to position [167, 0]
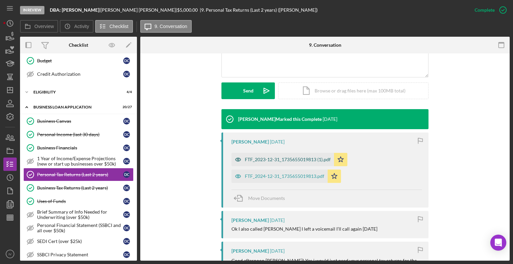
click at [247, 160] on div "FTF_2023-12-31_1735655019813 (1).pdf" at bounding box center [288, 159] width 86 height 5
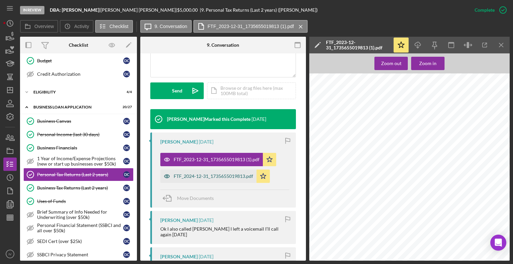
scroll to position [200, 0]
click at [231, 176] on div "FTF_2024-12-31_1735655019813.pdf" at bounding box center [214, 176] width 80 height 5
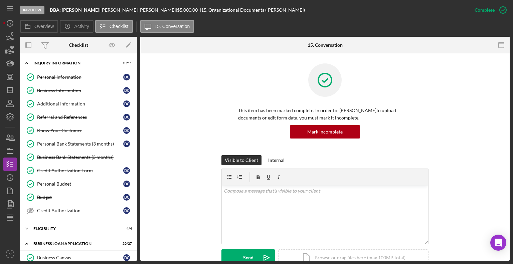
scroll to position [33, 0]
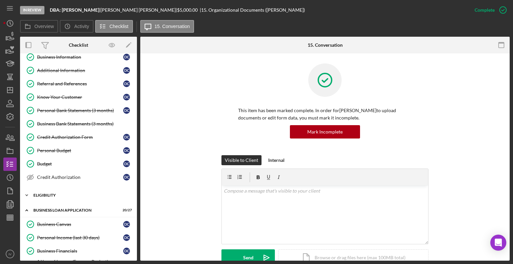
click at [35, 195] on div "ELIGIBILITY" at bounding box center [80, 195] width 95 height 4
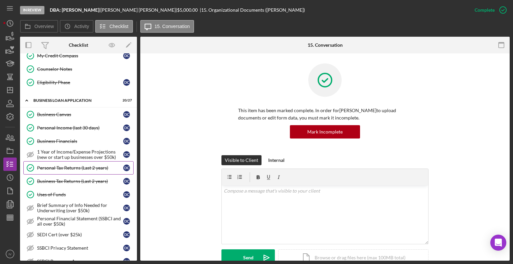
scroll to position [267, 0]
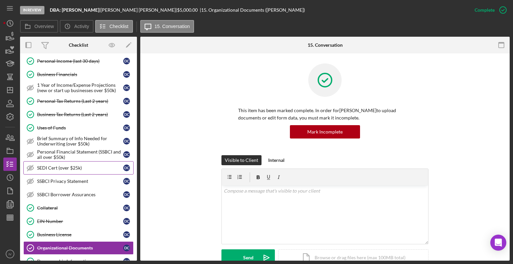
click at [60, 167] on div "SEDI Cert (over $25k)" at bounding box center [80, 167] width 86 height 5
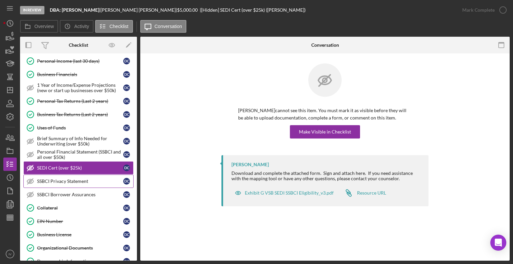
click at [53, 175] on link "SSBCI Privacy Statement SSBCI Privacy Statement D C" at bounding box center [78, 181] width 110 height 13
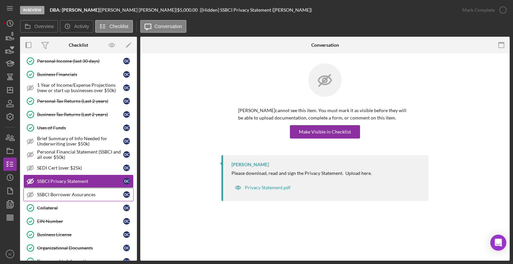
click at [77, 192] on div "SSBCI Borrower Assurances" at bounding box center [80, 194] width 86 height 5
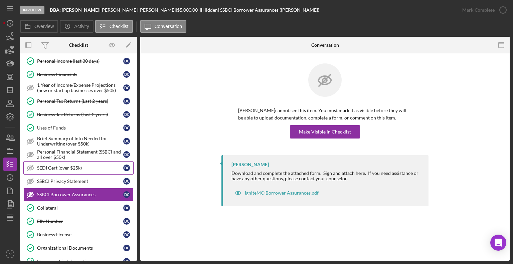
click at [48, 165] on div "SEDI Cert (over $25k)" at bounding box center [80, 167] width 86 height 5
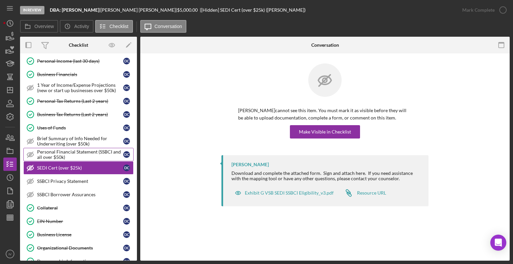
click at [60, 149] on div "Personal Financial Statement (SSBCI and all over $50k)" at bounding box center [80, 154] width 86 height 11
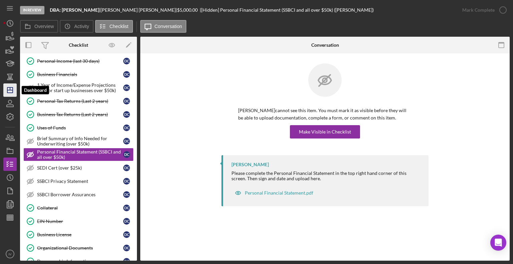
click at [9, 90] on line "button" at bounding box center [9, 90] width 5 height 0
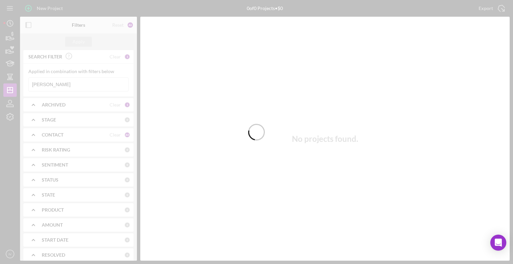
click at [56, 86] on div at bounding box center [256, 132] width 513 height 264
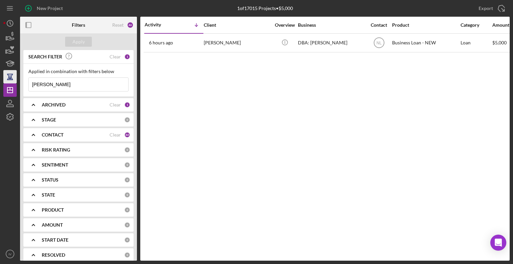
drag, startPoint x: 56, startPoint y: 86, endPoint x: 13, endPoint y: 76, distance: 43.6
click at [13, 76] on div "New Project 1 of 17015 Projects • $5,000 Crutcher Export Icon/Export Filters Re…" at bounding box center [256, 130] width 506 height 261
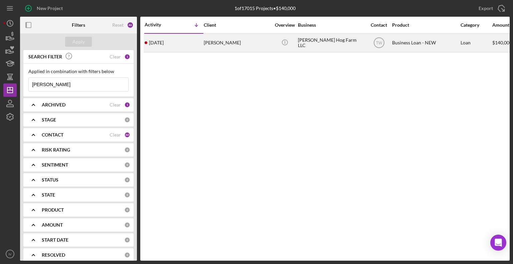
type input "meyer"
click at [226, 41] on div "Kenny Meyer" at bounding box center [237, 43] width 67 height 18
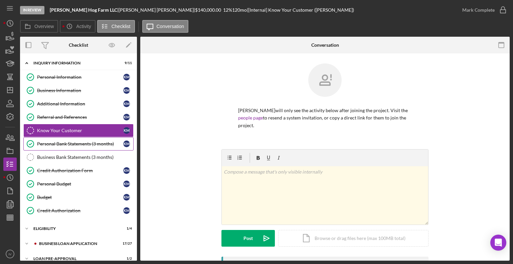
scroll to position [36, 0]
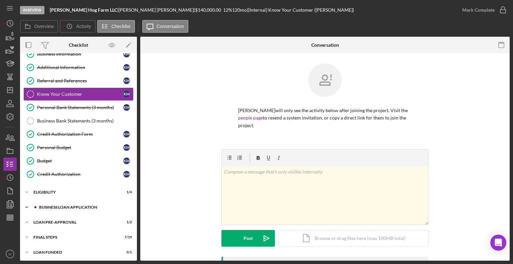
click at [59, 205] on div "BUSINESS LOAN APPLICATION" at bounding box center [84, 207] width 90 height 4
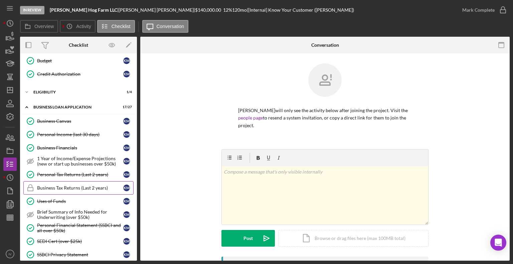
scroll to position [170, 0]
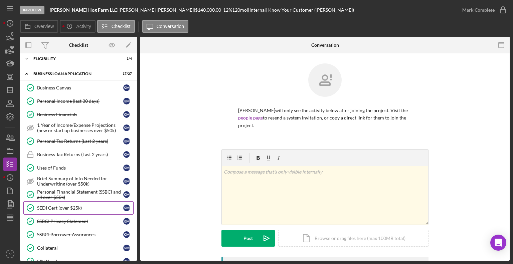
click at [56, 205] on div "SEDI Cert (over $25k)" at bounding box center [80, 207] width 86 height 5
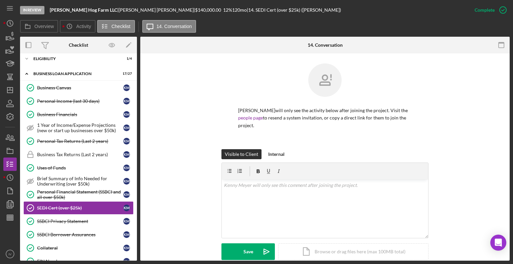
scroll to position [151, 0]
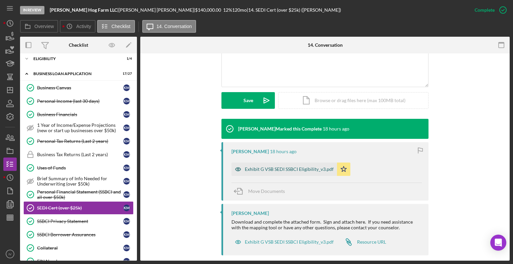
click at [263, 163] on div "Exhibit G VSB SEDI SSBCI Eligibility_v3.pdf" at bounding box center [285, 169] width 106 height 13
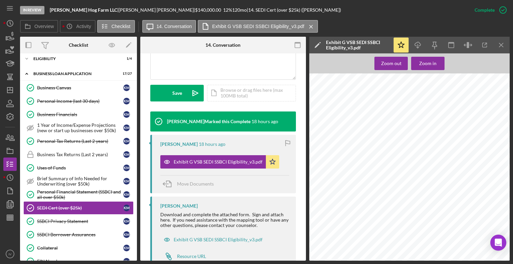
scroll to position [346, 0]
click at [47, 219] on div "SSBCI Privacy Statement" at bounding box center [80, 221] width 86 height 5
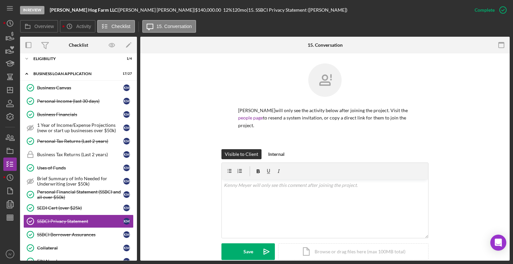
scroll to position [146, 0]
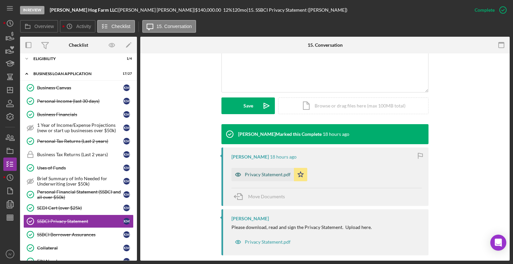
click at [260, 171] on div "Privacy Statement.pdf" at bounding box center [263, 174] width 62 height 13
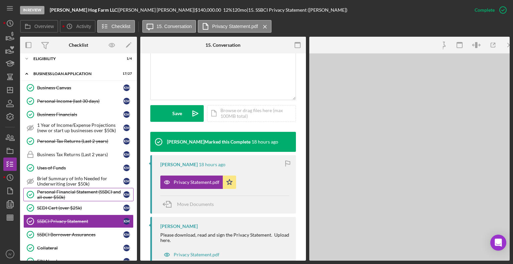
scroll to position [161, 0]
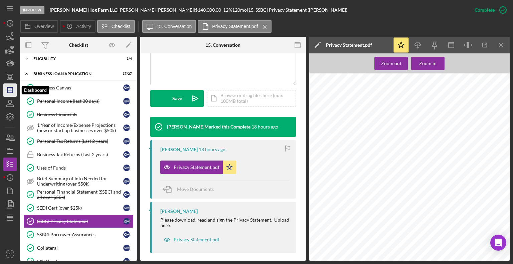
click at [10, 90] on line "button" at bounding box center [9, 90] width 5 height 0
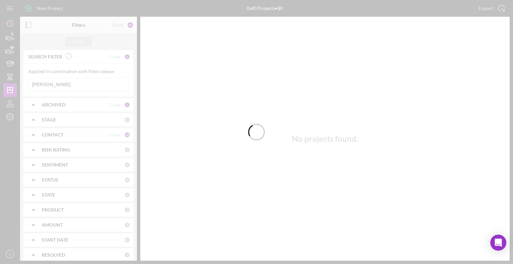
click at [55, 81] on div at bounding box center [256, 132] width 513 height 264
click at [55, 82] on div at bounding box center [256, 132] width 513 height 264
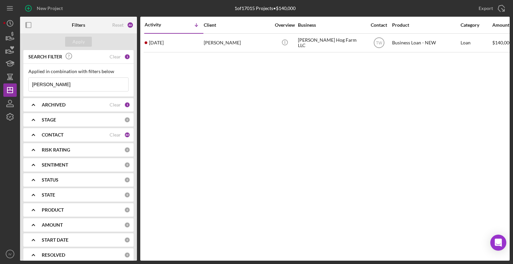
click at [54, 84] on input "meyer" at bounding box center [79, 84] width 100 height 13
drag, startPoint x: 54, startPoint y: 84, endPoint x: 36, endPoint y: 83, distance: 18.1
click at [36, 83] on input "meyer" at bounding box center [79, 84] width 100 height 13
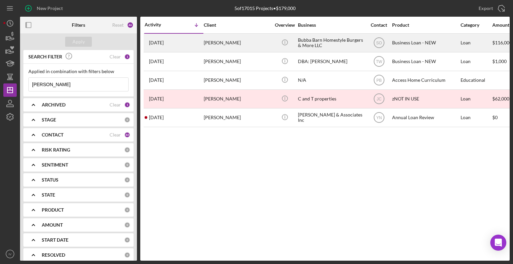
type input "carter"
click at [232, 43] on div "Marquita Carter" at bounding box center [237, 43] width 67 height 18
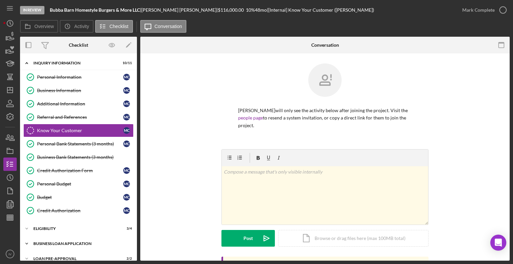
click at [73, 243] on div "BUSINESS LOAN APPLICATION" at bounding box center [80, 244] width 95 height 4
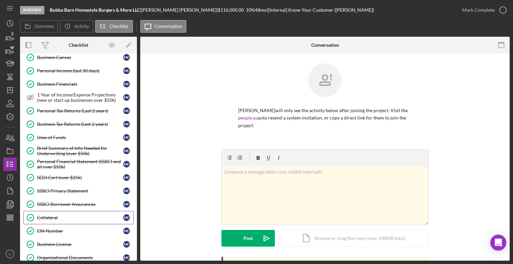
scroll to position [301, 0]
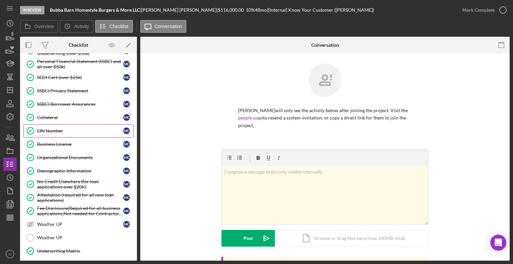
click at [46, 128] on div "EIN Number" at bounding box center [80, 130] width 86 height 5
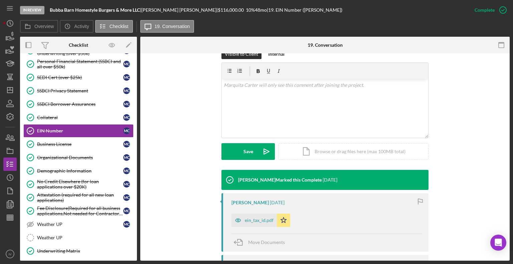
scroll to position [134, 0]
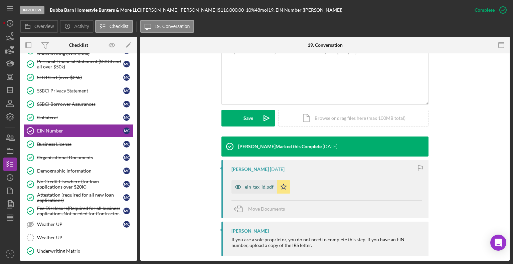
click at [252, 187] on div "ein_tax_id.pdf" at bounding box center [259, 186] width 29 height 5
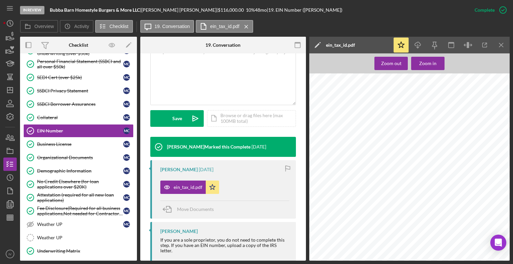
scroll to position [155, 0]
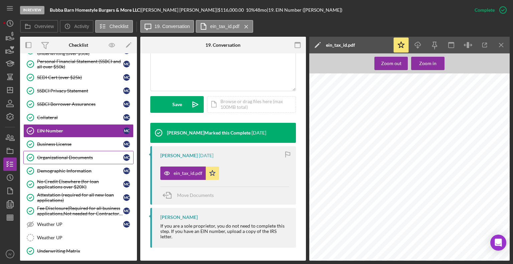
click at [69, 155] on div "Organizational Documents" at bounding box center [80, 157] width 86 height 5
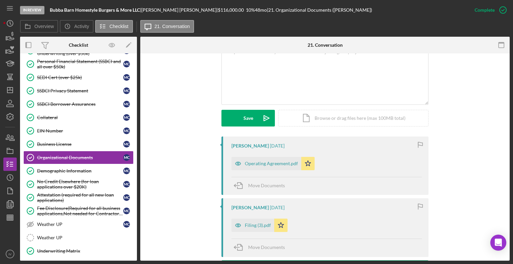
scroll to position [167, 0]
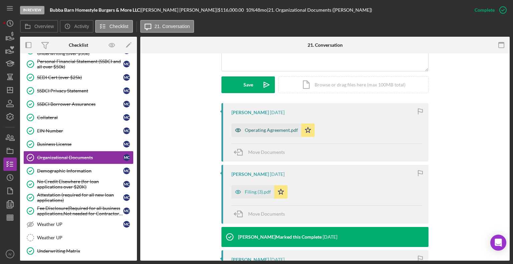
click at [269, 129] on div "Operating Agreement.pdf" at bounding box center [271, 130] width 53 height 5
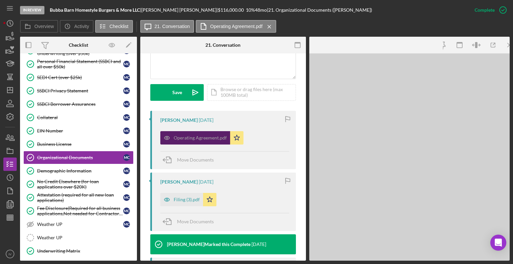
scroll to position [174, 0]
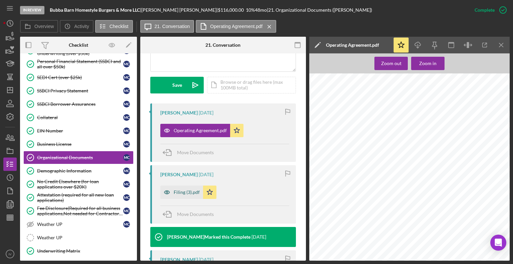
click at [182, 190] on div "Filing (3).pdf" at bounding box center [187, 192] width 26 height 5
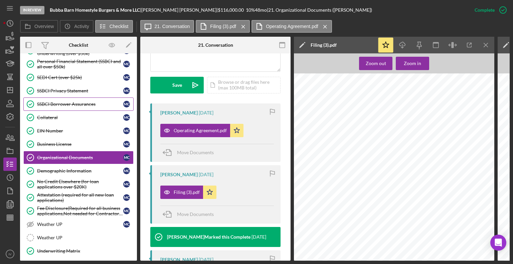
click at [57, 102] on div "SSBCI Borrower Assurances" at bounding box center [80, 104] width 86 height 5
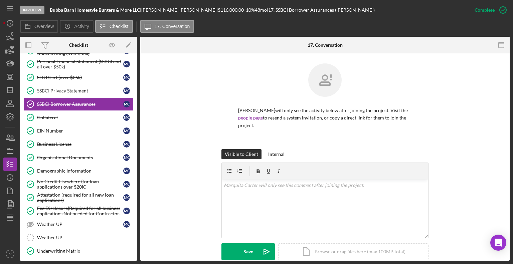
scroll to position [167, 0]
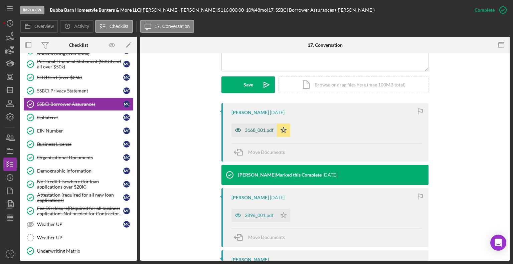
click at [264, 131] on div "3168_001.pdf" at bounding box center [259, 130] width 29 height 5
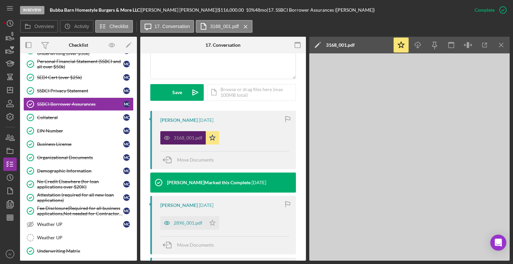
scroll to position [174, 0]
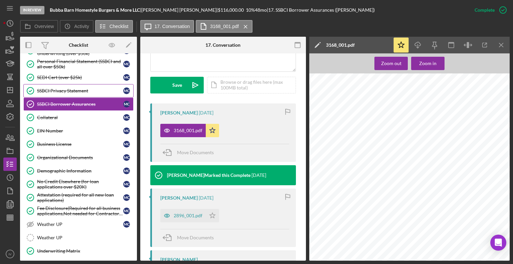
click at [60, 89] on div "SSBCI Privacy Statement" at bounding box center [80, 90] width 86 height 5
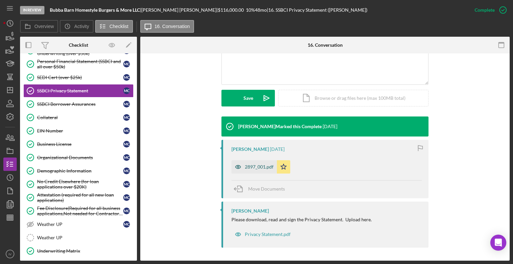
click at [250, 166] on div "2897_001.pdf" at bounding box center [259, 166] width 29 height 5
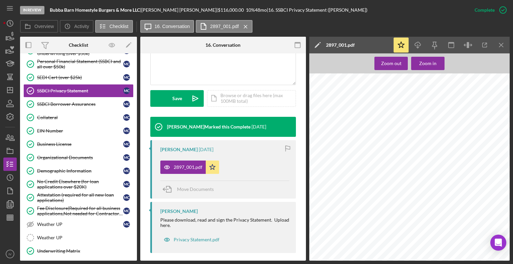
scroll to position [82, 0]
click at [57, 75] on div "SEDI Cert (over $25k)" at bounding box center [80, 77] width 86 height 5
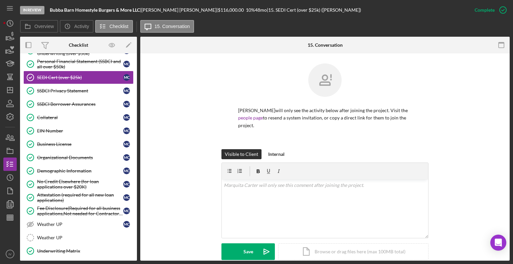
scroll to position [167, 0]
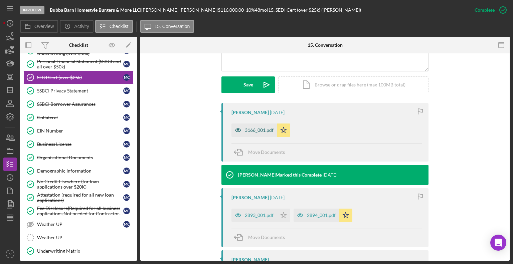
click at [253, 131] on div "3166_001.pdf" at bounding box center [259, 130] width 29 height 5
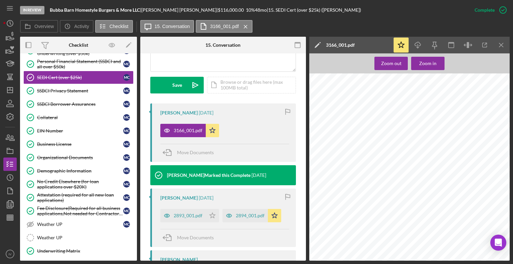
scroll to position [82, 0]
click at [193, 214] on div "2893_001.pdf" at bounding box center [188, 215] width 29 height 5
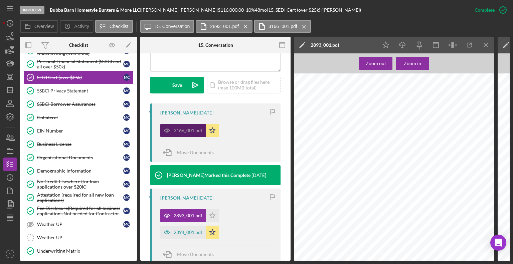
click at [189, 131] on div "3166_001.pdf" at bounding box center [188, 130] width 29 height 5
click at [178, 132] on div "3166_001.pdf" at bounding box center [188, 130] width 29 height 5
click at [485, 43] on icon "Icon/Menu Close" at bounding box center [486, 45] width 15 height 15
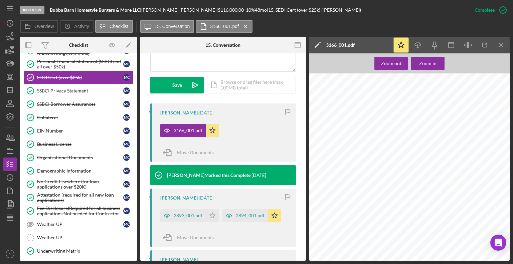
scroll to position [250, 0]
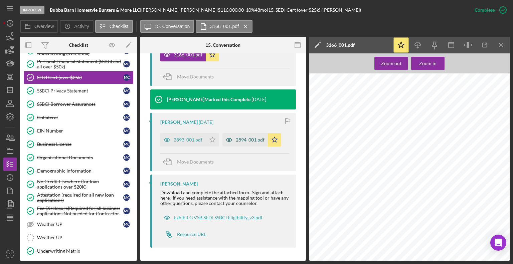
click at [245, 141] on div "2894_001.pdf" at bounding box center [250, 139] width 29 height 5
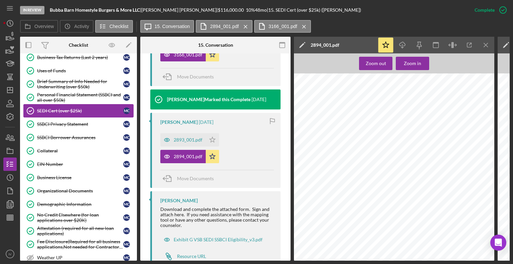
scroll to position [234, 0]
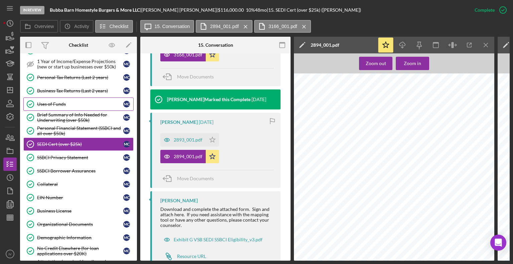
click at [58, 102] on div "Uses of Funds" at bounding box center [80, 104] width 86 height 5
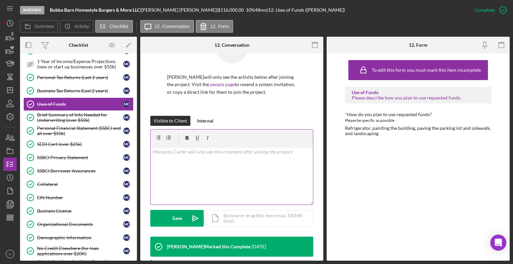
scroll to position [100, 0]
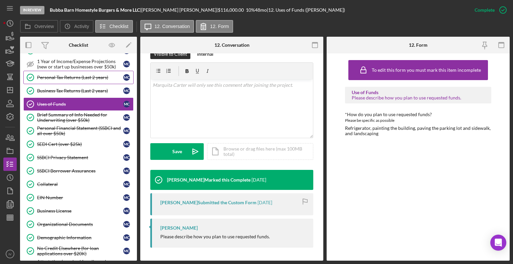
click at [95, 77] on div "Personal Tax Returns (Last 2 years)" at bounding box center [80, 77] width 86 height 5
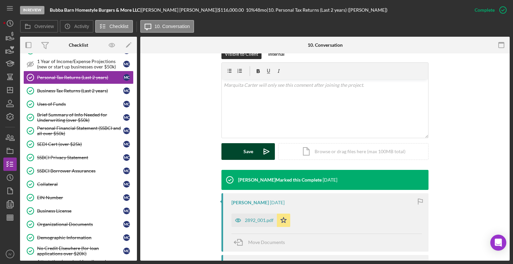
scroll to position [137, 0]
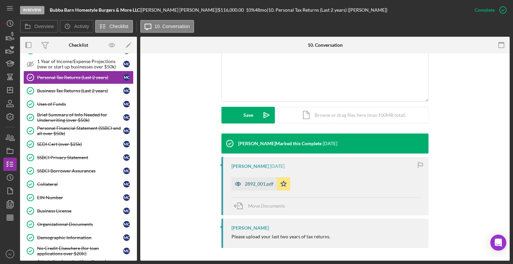
click at [247, 183] on div "2892_001.pdf" at bounding box center [259, 183] width 29 height 5
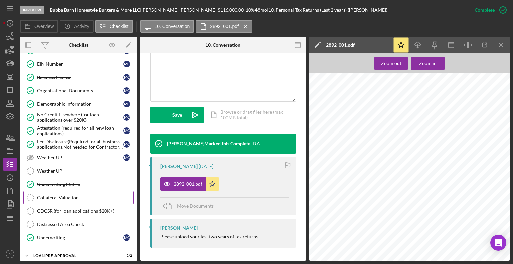
scroll to position [397, 0]
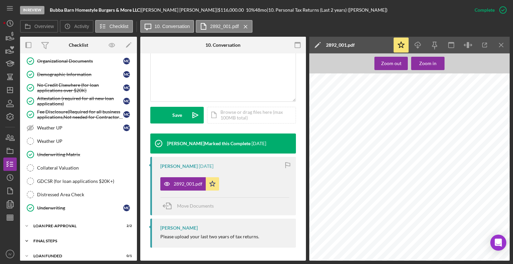
click at [53, 235] on div "Icon/Expander FINAL STEPS 11 / 19" at bounding box center [78, 241] width 117 height 13
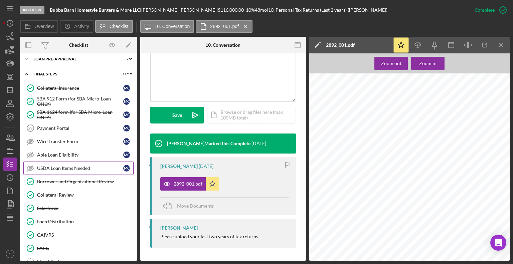
scroll to position [631, 0]
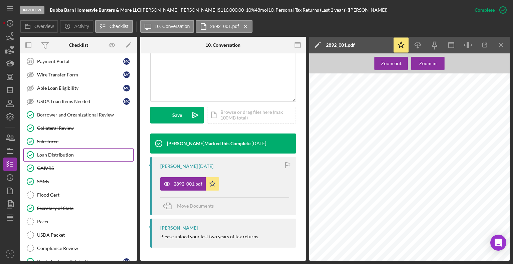
click at [64, 152] on div "Loan Distribution" at bounding box center [85, 154] width 96 height 5
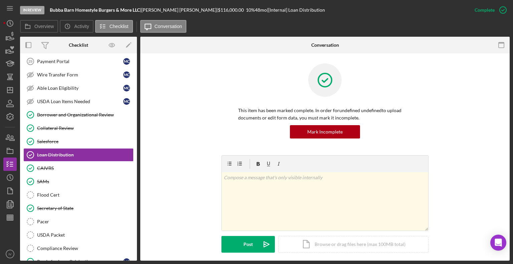
scroll to position [140, 0]
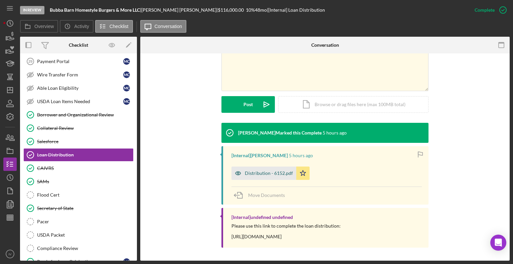
click at [254, 173] on div "Distribution - 6152.pdf" at bounding box center [269, 173] width 48 height 5
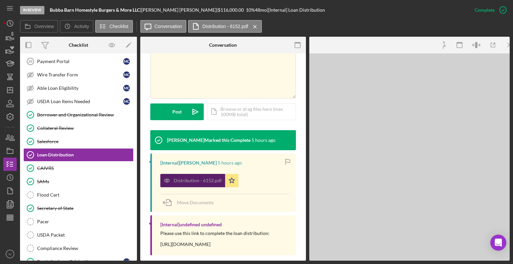
scroll to position [147, 0]
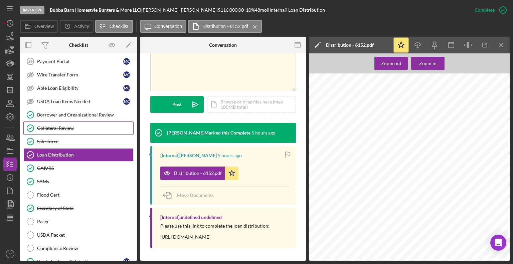
click at [53, 126] on div "Collateral Review" at bounding box center [85, 128] width 96 height 5
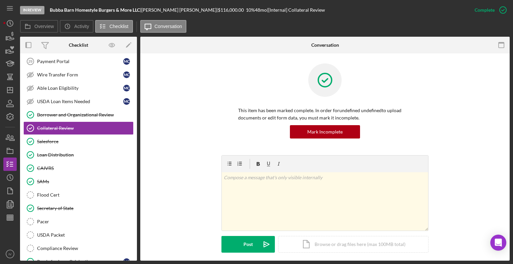
scroll to position [134, 0]
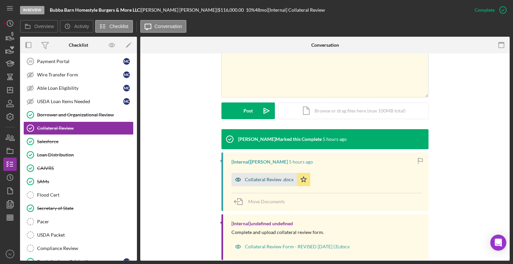
click at [266, 179] on div "Collateral Review .docx" at bounding box center [269, 179] width 49 height 5
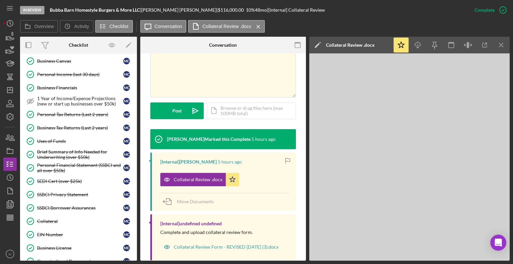
scroll to position [163, 0]
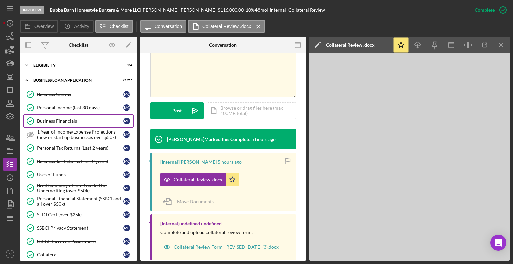
click at [59, 120] on div "Business Financials" at bounding box center [80, 121] width 86 height 5
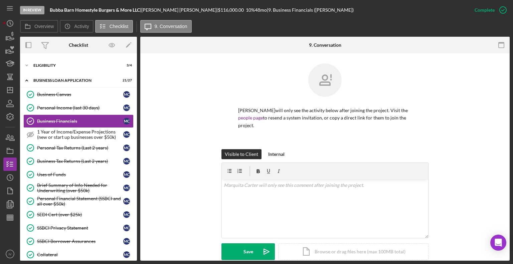
scroll to position [167, 0]
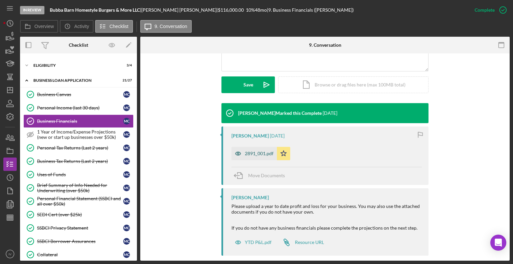
click at [259, 154] on div "2891_001.pdf" at bounding box center [259, 153] width 29 height 5
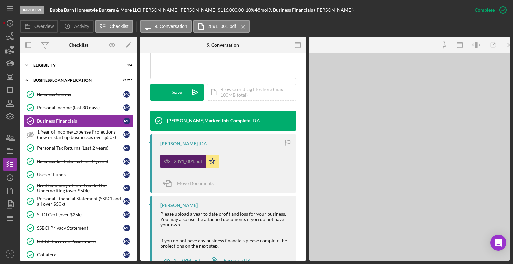
scroll to position [174, 0]
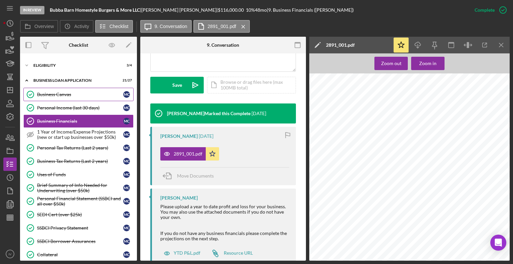
click at [68, 94] on div "Business Canvas" at bounding box center [80, 94] width 86 height 5
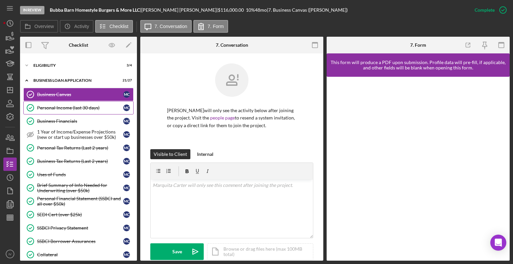
click at [69, 105] on div "Personal Income (last 30 days)" at bounding box center [80, 107] width 86 height 5
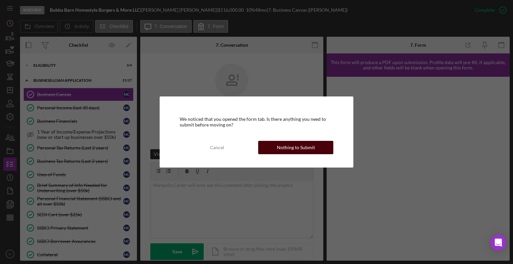
click at [289, 152] on div "Nothing to Submit" at bounding box center [296, 147] width 38 height 13
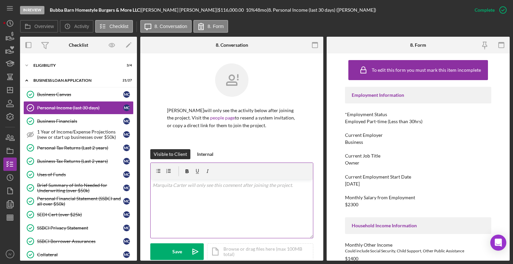
scroll to position [134, 0]
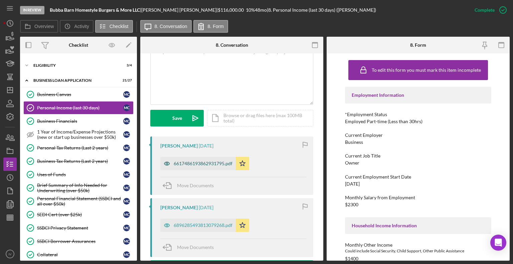
click at [214, 164] on div "6617486193862931795.pdf" at bounding box center [203, 163] width 59 height 5
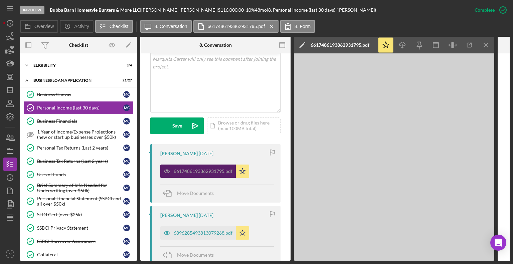
scroll to position [141, 0]
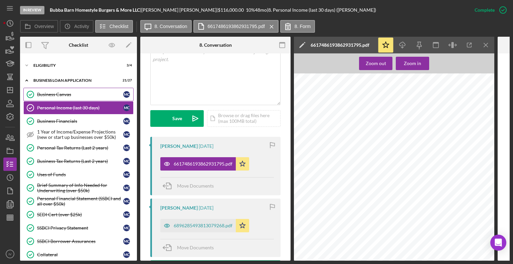
click at [68, 96] on link "Business Canvas Business Canvas M C" at bounding box center [78, 94] width 110 height 13
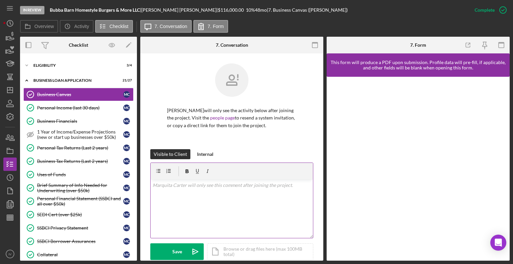
scroll to position [100, 0]
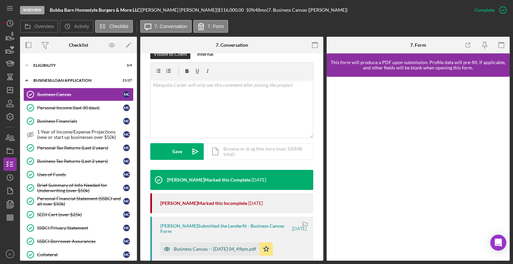
click at [196, 247] on div "Business Canvas -- 2025-08-07 04_49pm.pdf" at bounding box center [215, 249] width 83 height 5
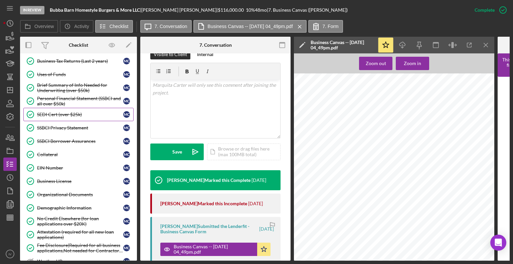
scroll to position [297, 0]
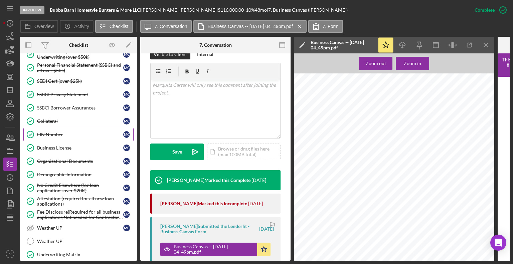
click at [46, 132] on div "EIN Number" at bounding box center [80, 134] width 86 height 5
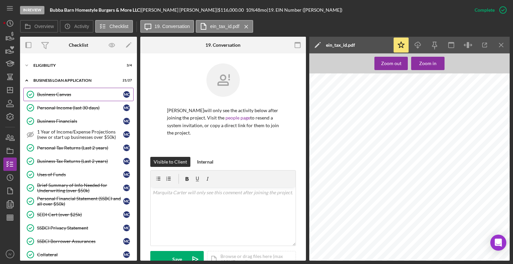
scroll to position [130, 0]
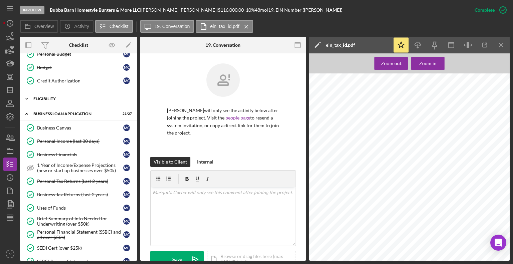
click at [40, 99] on div "Icon/Expander ELIGIBILITY 3 / 4" at bounding box center [78, 98] width 117 height 13
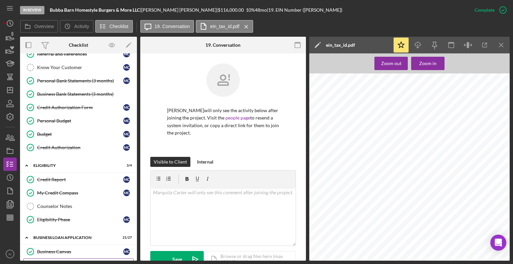
scroll to position [30, 0]
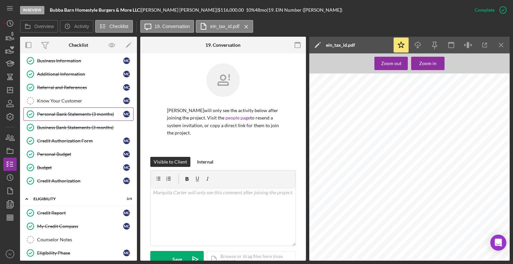
click at [62, 113] on div "Personal Bank Statements (3 months)" at bounding box center [80, 114] width 86 height 5
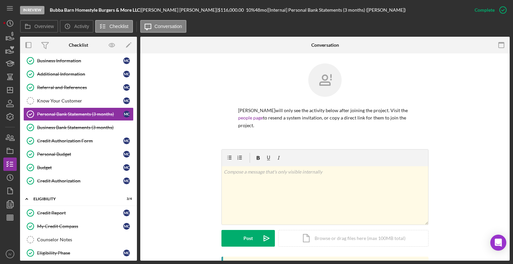
scroll to position [167, 0]
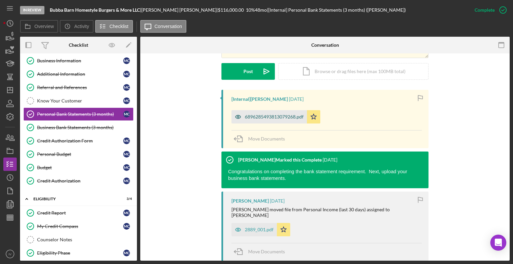
click at [264, 120] on div "6896285493813079268.pdf" at bounding box center [270, 116] width 76 height 13
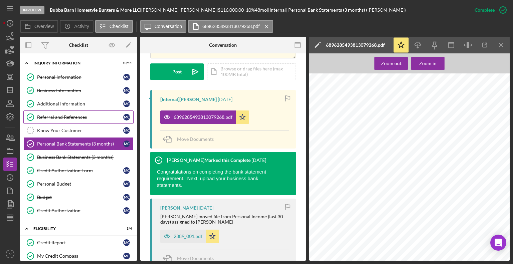
scroll to position [67, 0]
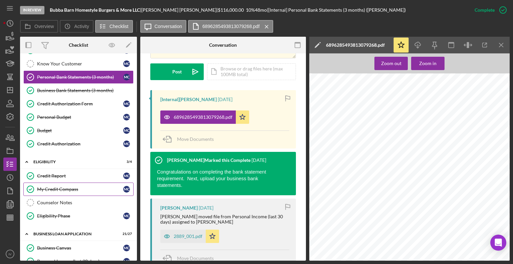
click at [70, 187] on div "My Credit Compass" at bounding box center [80, 189] width 86 height 5
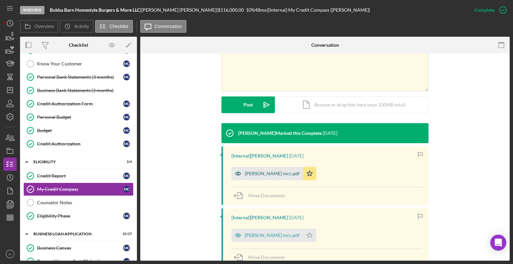
click at [263, 174] on div "marquita carter mcc.pdf" at bounding box center [272, 173] width 55 height 5
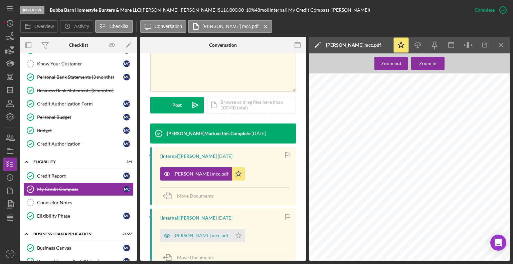
scroll to position [830, 171]
click at [11, 89] on icon "Icon/Dashboard" at bounding box center [10, 90] width 17 height 17
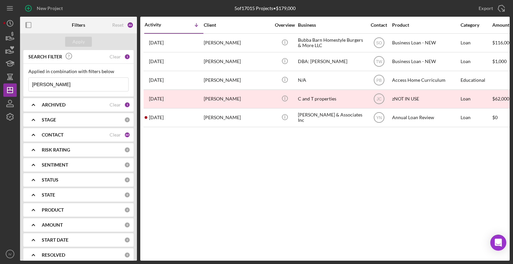
drag, startPoint x: 86, startPoint y: 88, endPoint x: 32, endPoint y: 83, distance: 53.7
click at [32, 83] on input "carter" at bounding box center [79, 84] width 100 height 13
type input "roach"
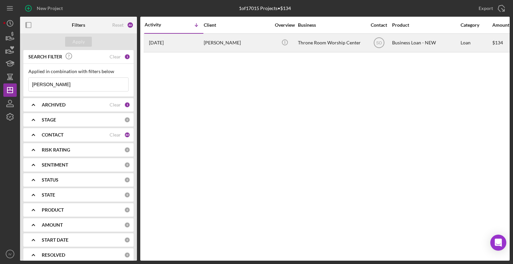
click at [218, 42] on div "Jamesetta Roach" at bounding box center [237, 43] width 67 height 18
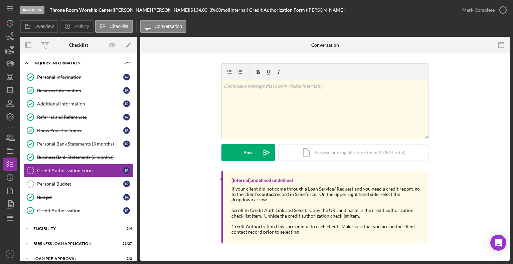
scroll to position [12, 0]
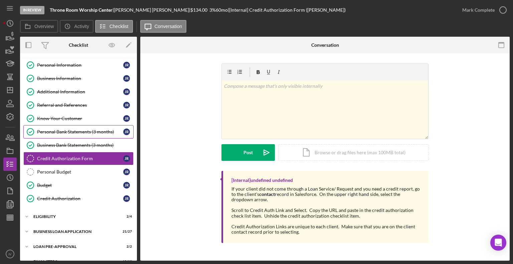
click at [70, 133] on div "Personal Bank Statements (3 months)" at bounding box center [80, 131] width 86 height 5
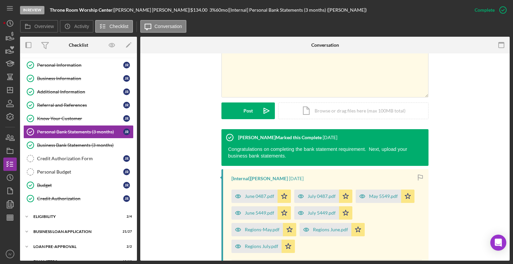
scroll to position [167, 0]
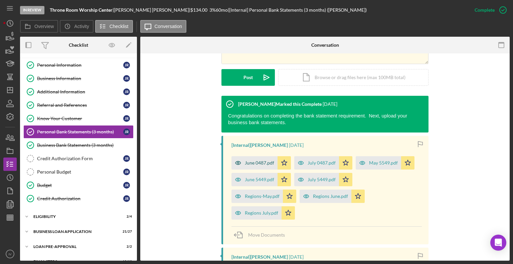
click at [251, 161] on div "June 0487.pdf" at bounding box center [259, 162] width 29 height 5
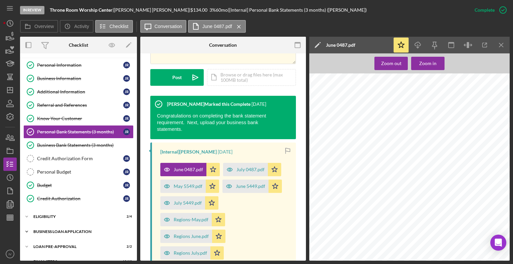
click at [61, 227] on div "Icon/Expander BUSINESS LOAN APPLICATION 21 / 27" at bounding box center [78, 231] width 117 height 13
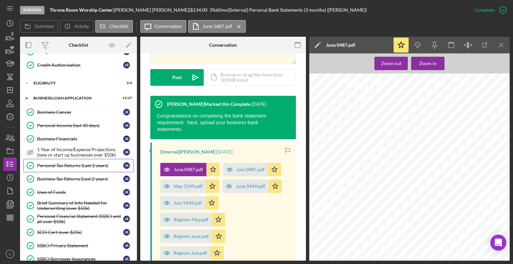
click at [56, 163] on div "Personal Tax Returns (Last 2 years)" at bounding box center [80, 165] width 86 height 5
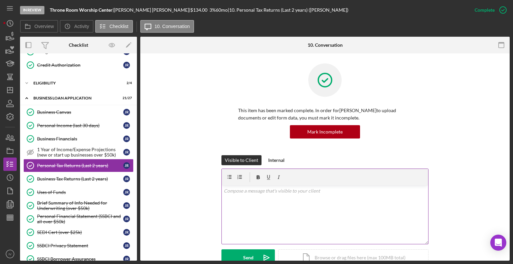
scroll to position [134, 0]
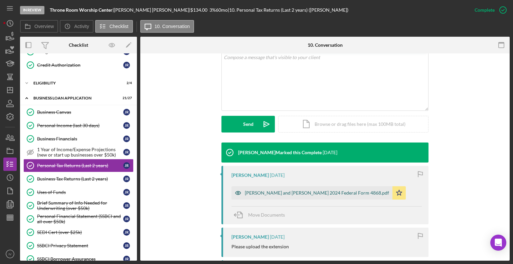
click at [288, 192] on div "Howard and Jamesetta Roach 2024 Federal Form 4868.pdf" at bounding box center [317, 192] width 144 height 5
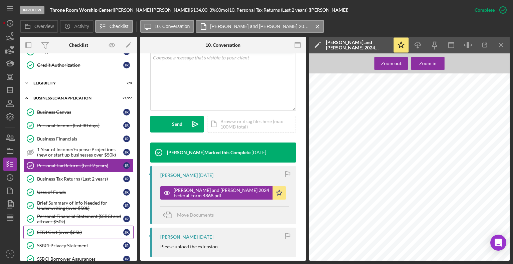
click at [54, 230] on div "SEDI Cert (over $25k)" at bounding box center [80, 232] width 86 height 5
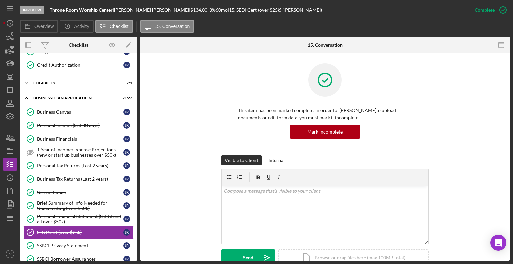
scroll to position [167, 0]
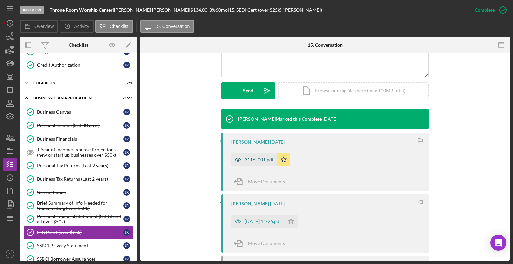
click at [253, 158] on div "3116_001.pdf" at bounding box center [259, 159] width 29 height 5
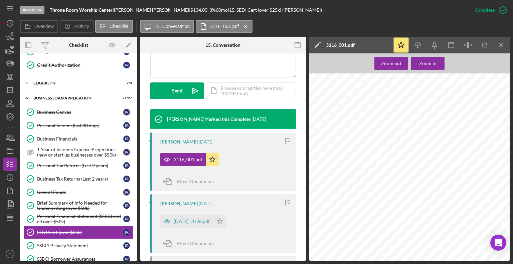
scroll to position [346, 0]
click at [55, 245] on div "SSBCI Privacy Statement" at bounding box center [80, 245] width 86 height 5
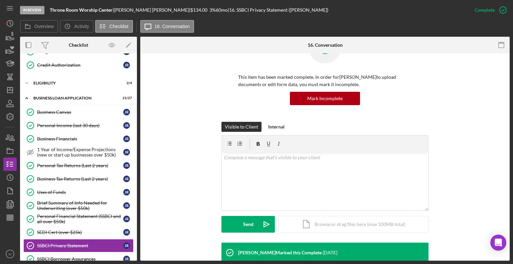
scroll to position [167, 0]
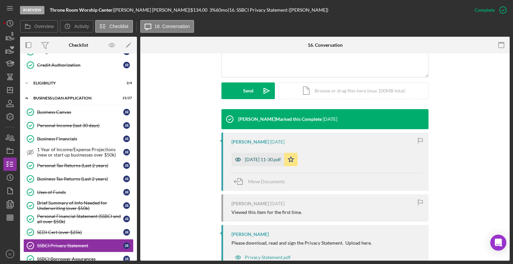
click at [261, 163] on div "2025-08-05 11-30.pdf" at bounding box center [258, 159] width 53 height 13
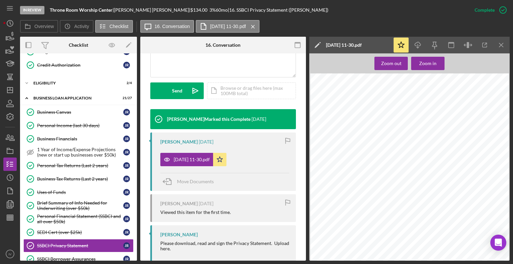
scroll to position [79, 0]
click at [65, 257] on div "SSBCI Borrower Assurances" at bounding box center [80, 259] width 86 height 5
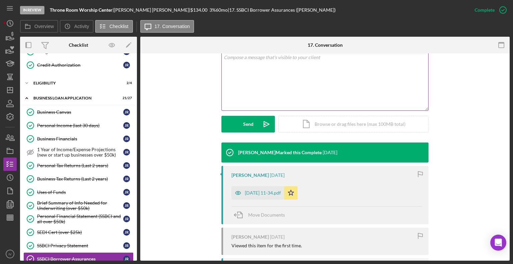
scroll to position [167, 0]
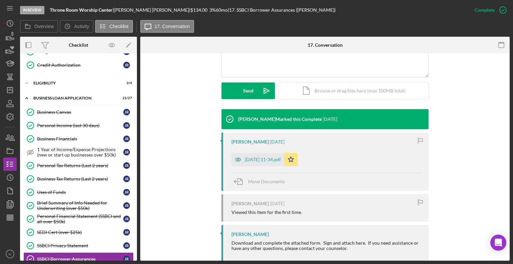
click at [258, 159] on div "2025-08-05 11-34.pdf" at bounding box center [263, 159] width 36 height 5
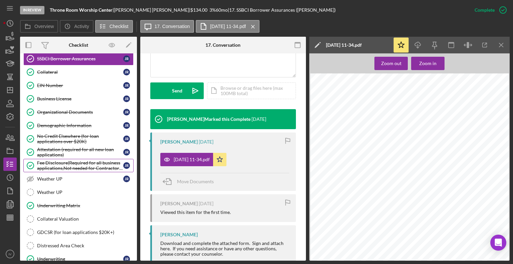
scroll to position [397, 0]
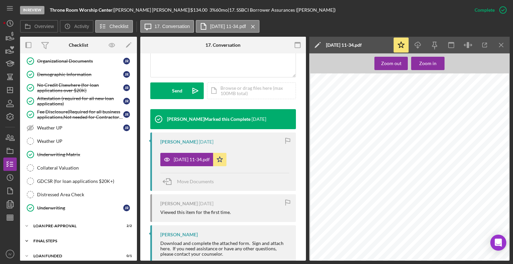
click at [50, 239] on div "FINAL STEPS" at bounding box center [80, 241] width 95 height 4
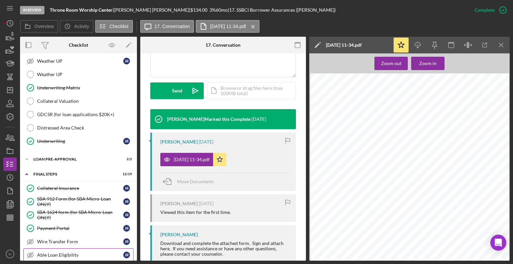
scroll to position [531, 0]
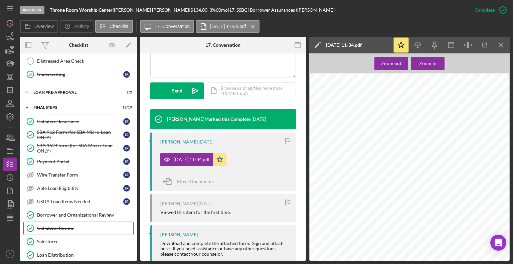
click at [55, 226] on div "Collateral Review" at bounding box center [85, 228] width 96 height 5
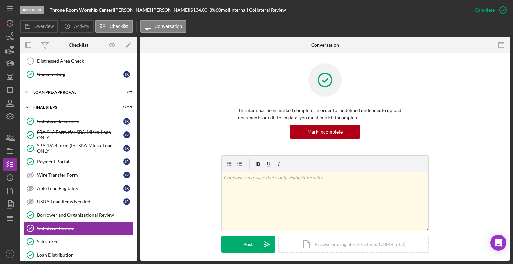
scroll to position [134, 0]
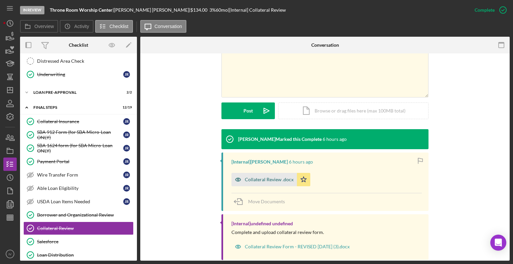
click at [268, 181] on div "Collateral Review .docx" at bounding box center [269, 179] width 49 height 5
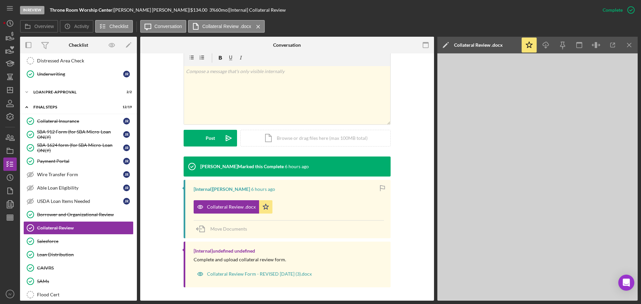
scroll to position [106, 0]
click at [13, 90] on line "button" at bounding box center [9, 90] width 5 height 0
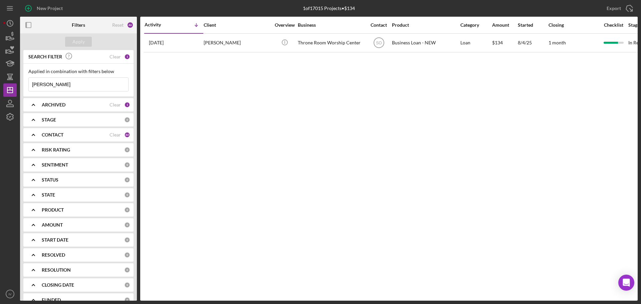
drag, startPoint x: 59, startPoint y: 86, endPoint x: 22, endPoint y: 79, distance: 37.7
click at [22, 79] on div "SEARCH FILTER Clear 1 Applied in combination with filters below roach Icon/Menu…" at bounding box center [78, 175] width 117 height 251
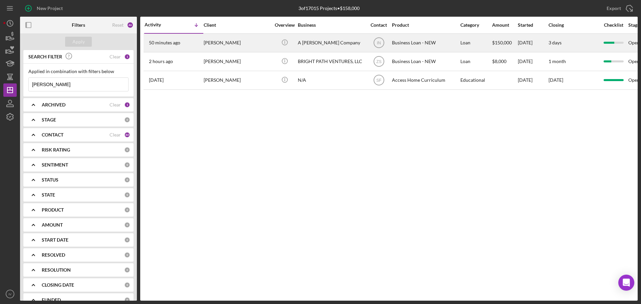
type input "hayes"
click at [223, 41] on div "Aniyah Hayes" at bounding box center [237, 43] width 67 height 18
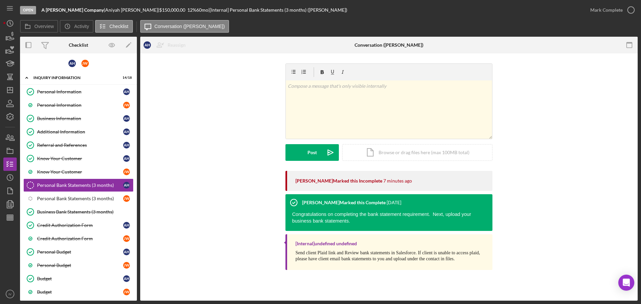
scroll to position [8, 0]
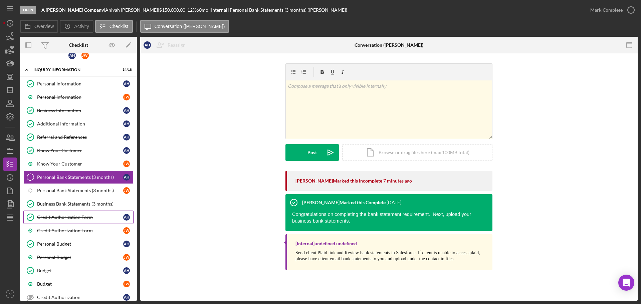
click at [69, 216] on div "Credit Authorization Form" at bounding box center [80, 217] width 86 height 5
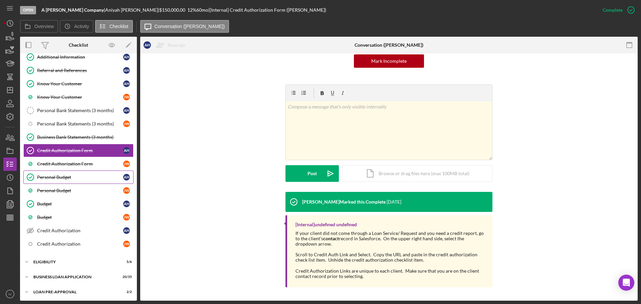
scroll to position [107, 0]
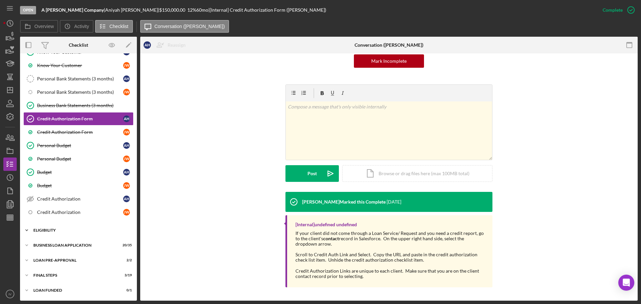
click at [52, 233] on div "Icon/Expander ELIGIBILITY 5 / 6" at bounding box center [78, 230] width 117 height 13
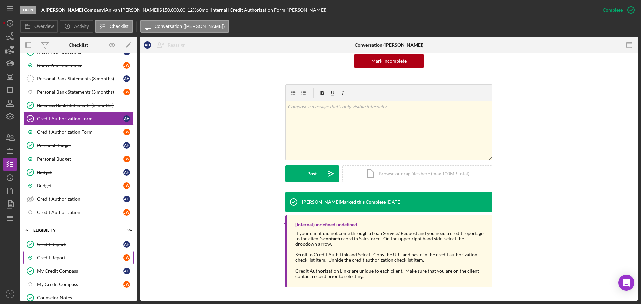
scroll to position [173, 0]
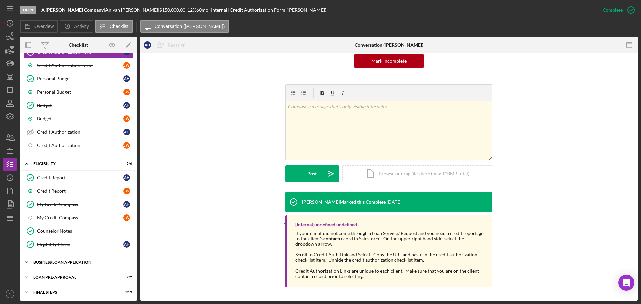
click at [52, 264] on div "Icon/Expander BUSINESS LOAN APPLICATION 20 / 35" at bounding box center [78, 262] width 117 height 13
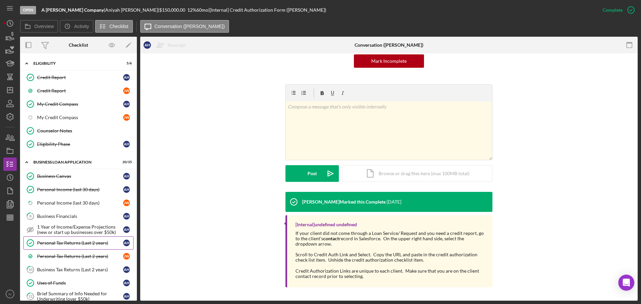
click at [69, 243] on div "Personal Tax Returns (Last 2 years)" at bounding box center [80, 243] width 86 height 5
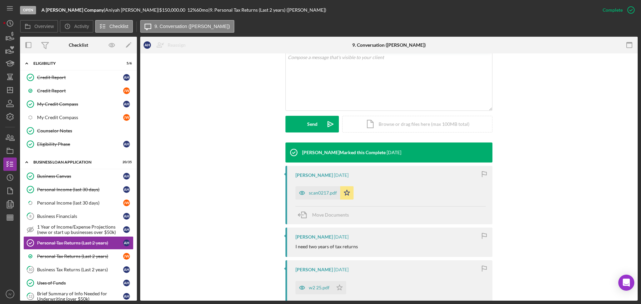
scroll to position [167, 0]
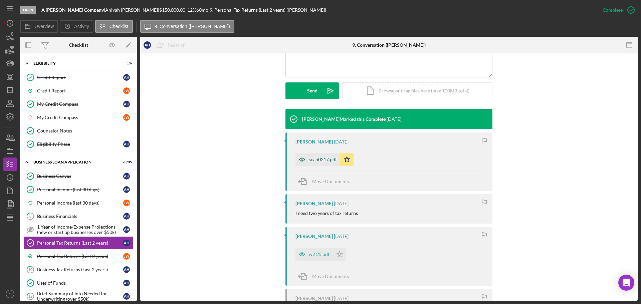
click at [319, 161] on div "scan0217.pdf" at bounding box center [323, 159] width 28 height 5
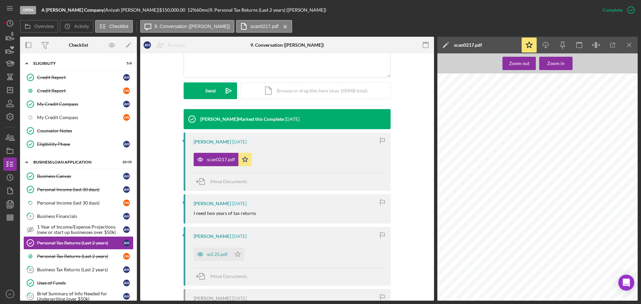
scroll to position [42, 0]
click at [217, 256] on div "w2 25.pdf" at bounding box center [217, 254] width 21 height 5
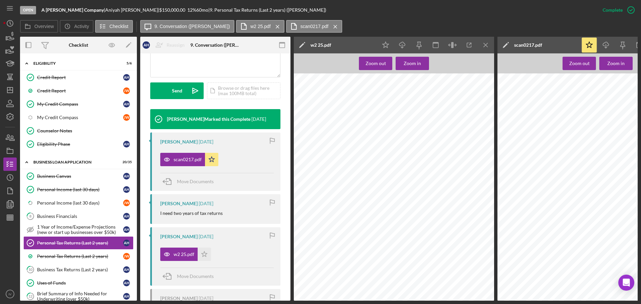
scroll to position [134, 0]
click at [56, 254] on div "Personal Tax Returns (Last 2 years)" at bounding box center [80, 256] width 86 height 5
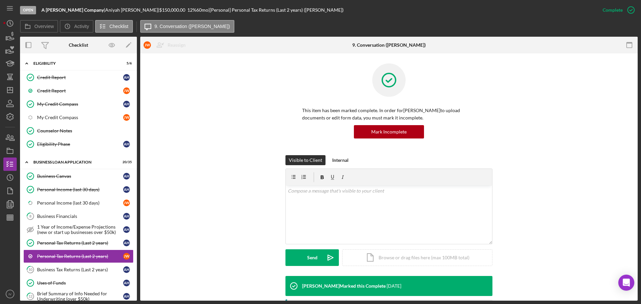
scroll to position [103, 0]
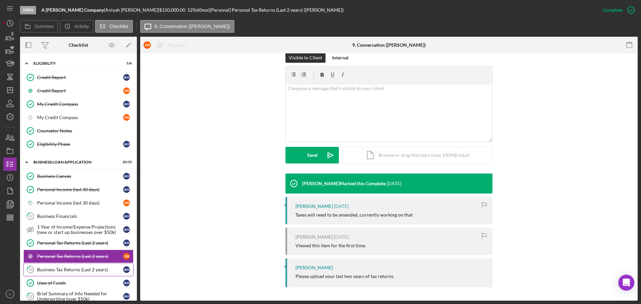
click at [41, 264] on div "Business Tax Returns (Last 2 years)" at bounding box center [80, 269] width 86 height 5
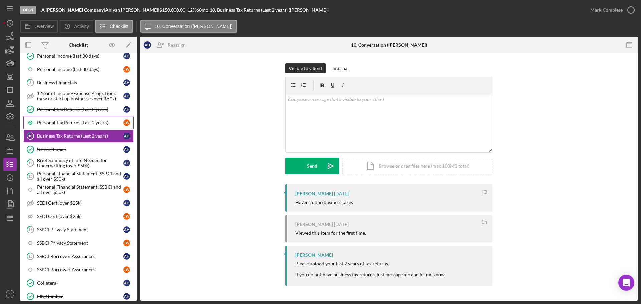
scroll to position [441, 0]
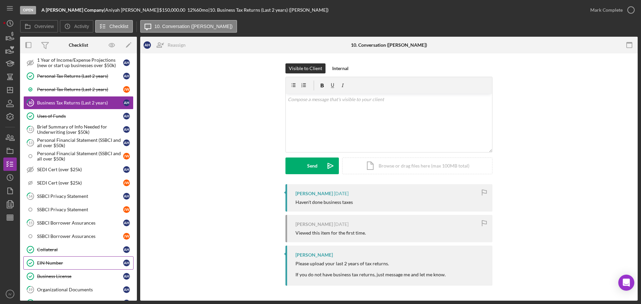
click at [51, 260] on link "EIN Number EIN Number A H" at bounding box center [78, 263] width 110 height 13
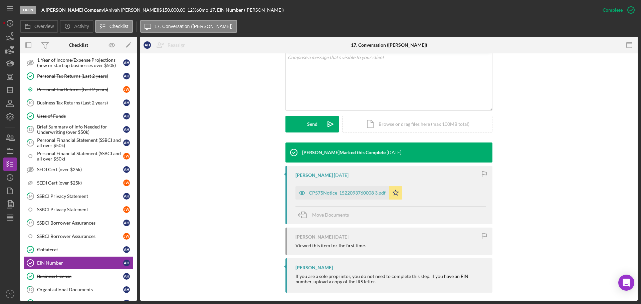
scroll to position [139, 0]
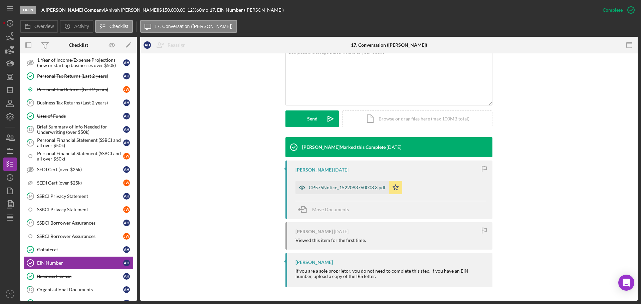
click at [330, 190] on div "CP575Notice_1522093760008 3.pdf" at bounding box center [347, 187] width 77 height 5
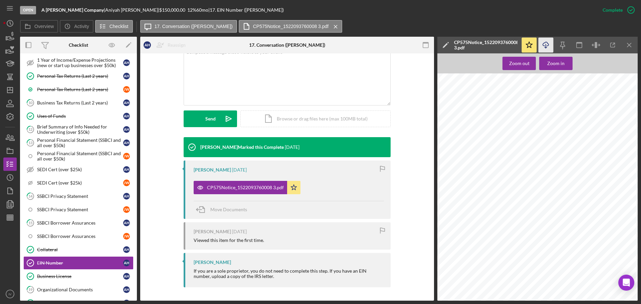
click at [513, 44] on icon "Icon/Download" at bounding box center [546, 45] width 15 height 15
